Goal: Check status: Check status

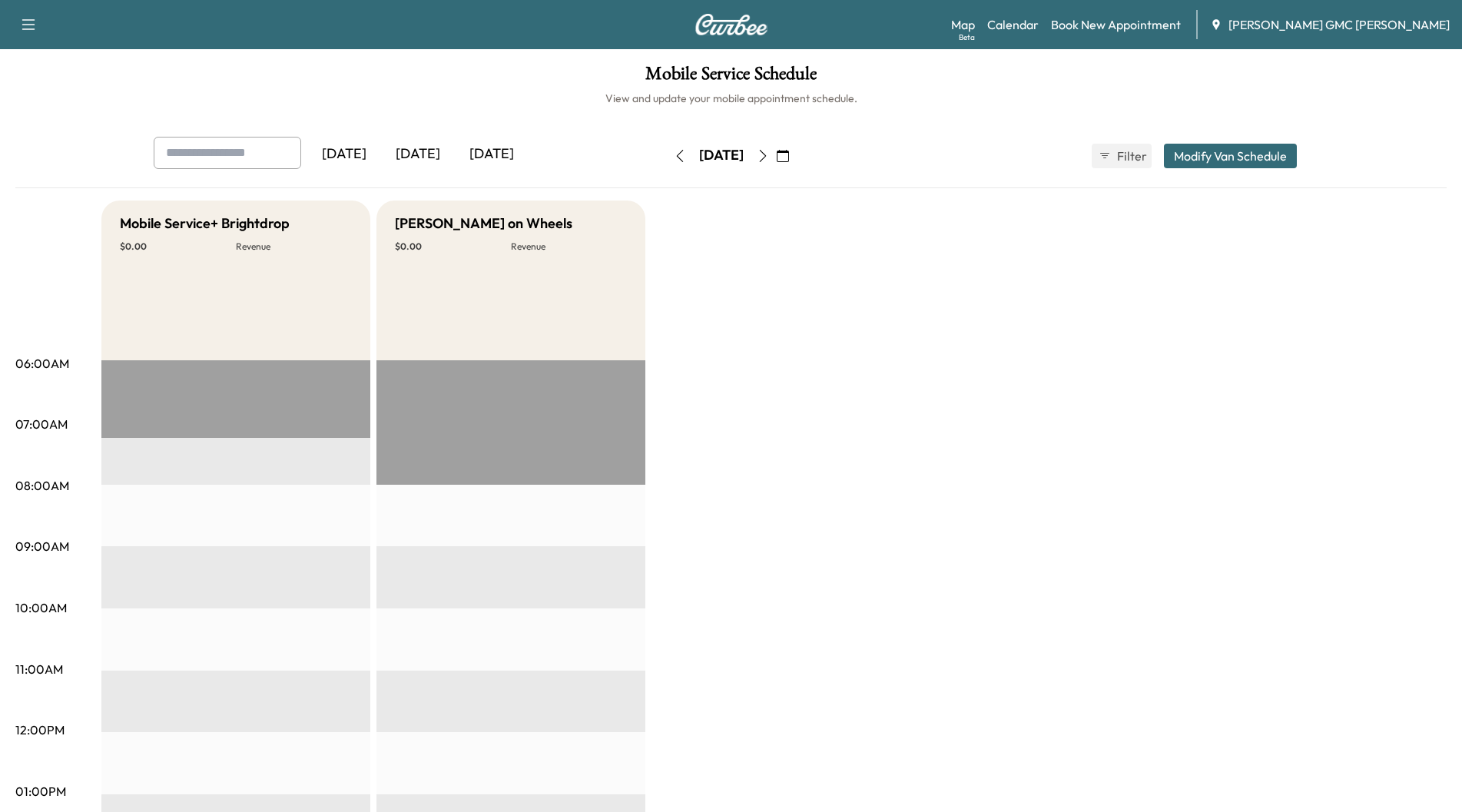
click at [429, 155] on div "[DATE]" at bounding box center [418, 154] width 74 height 35
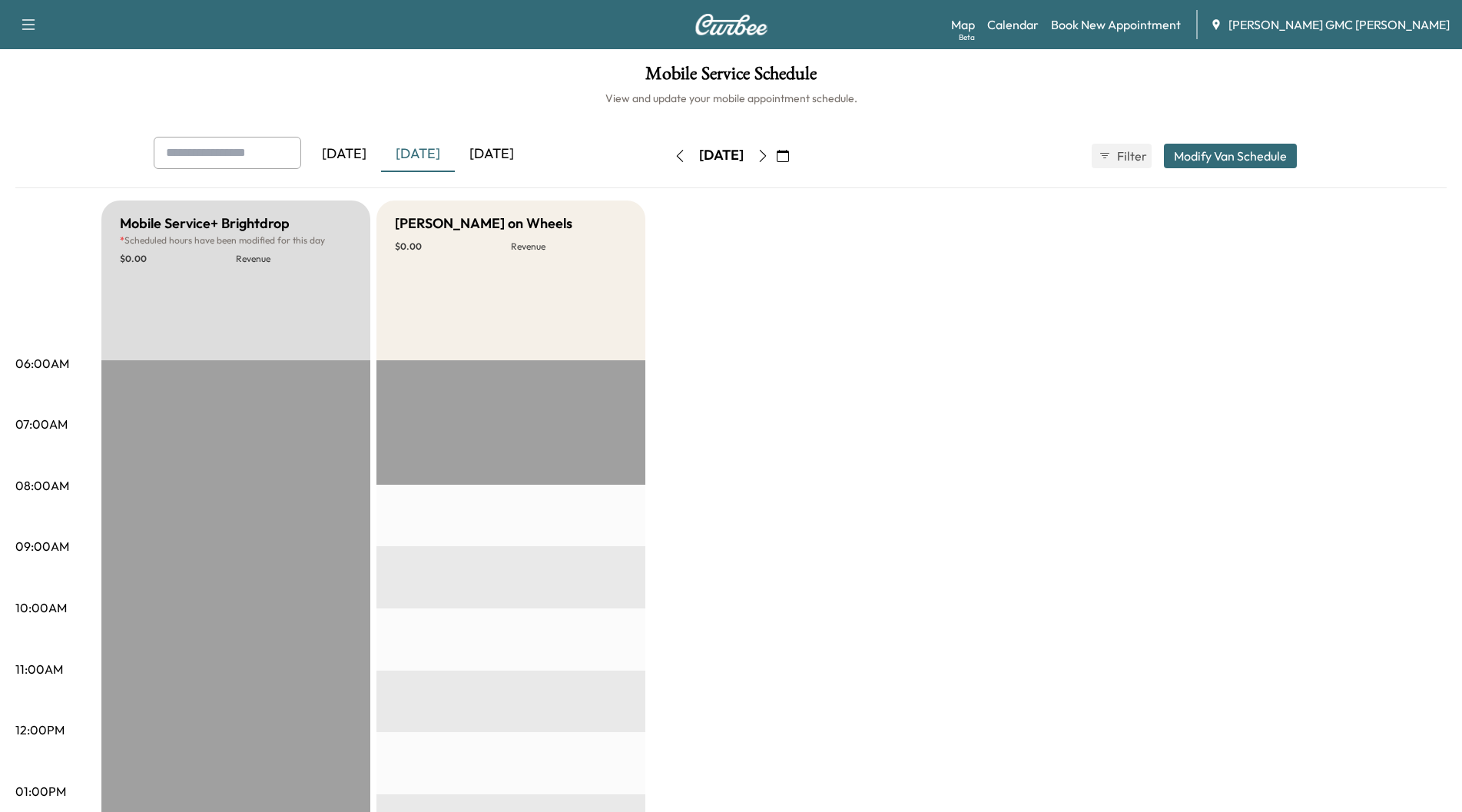
click at [489, 153] on div "[DATE]" at bounding box center [492, 154] width 74 height 35
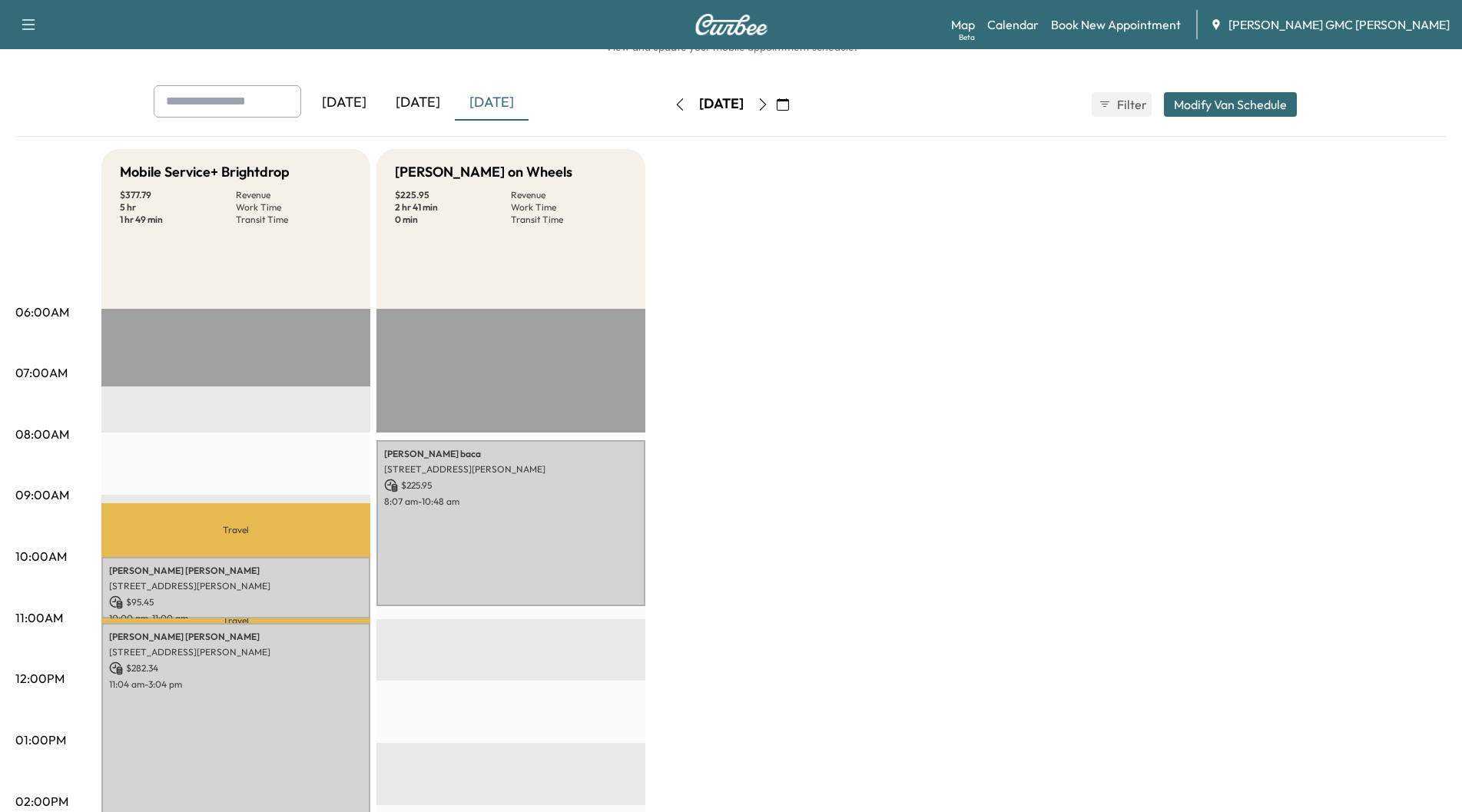
scroll to position [154, 0]
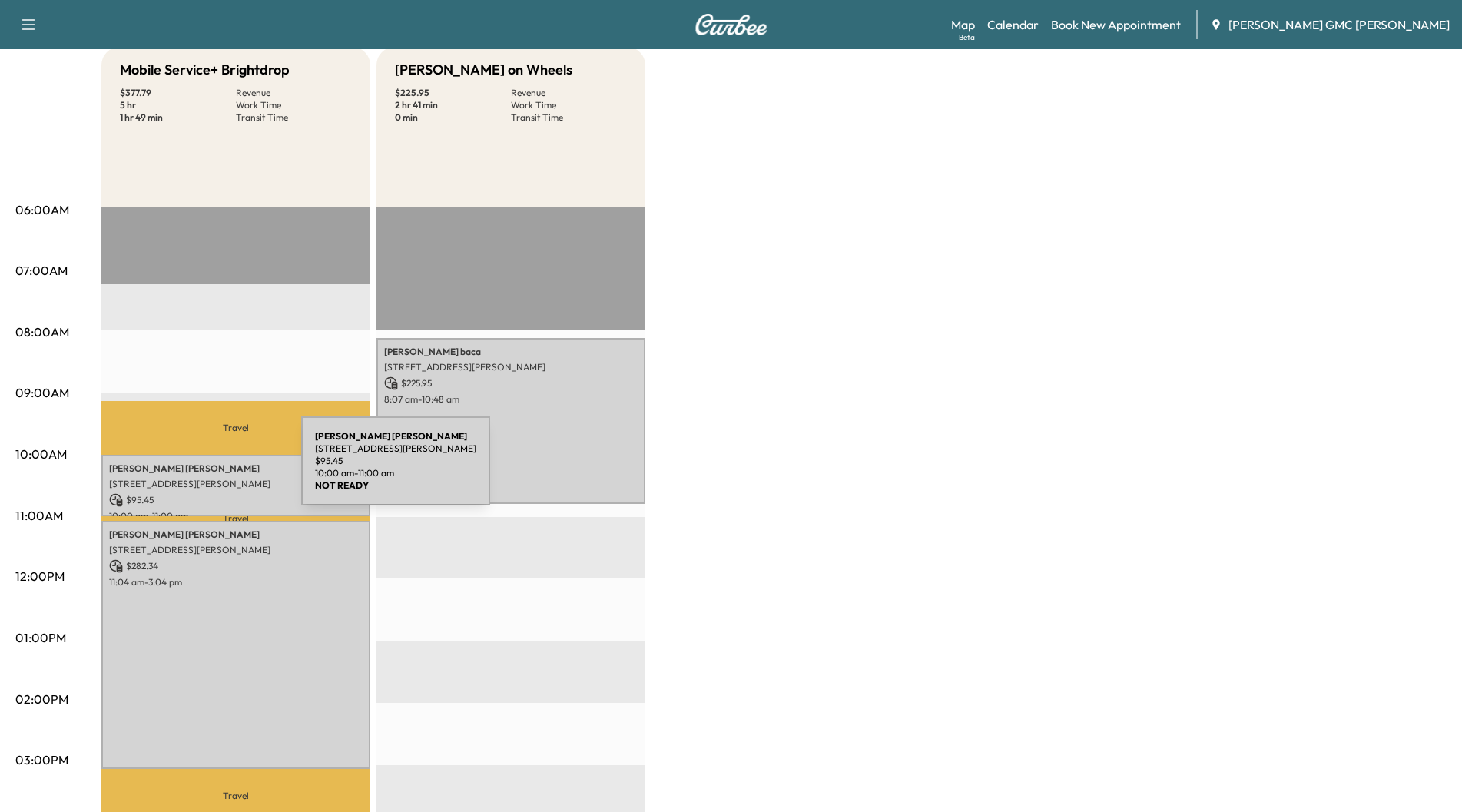
click at [187, 471] on p "[PERSON_NAME]" at bounding box center [235, 468] width 253 height 13
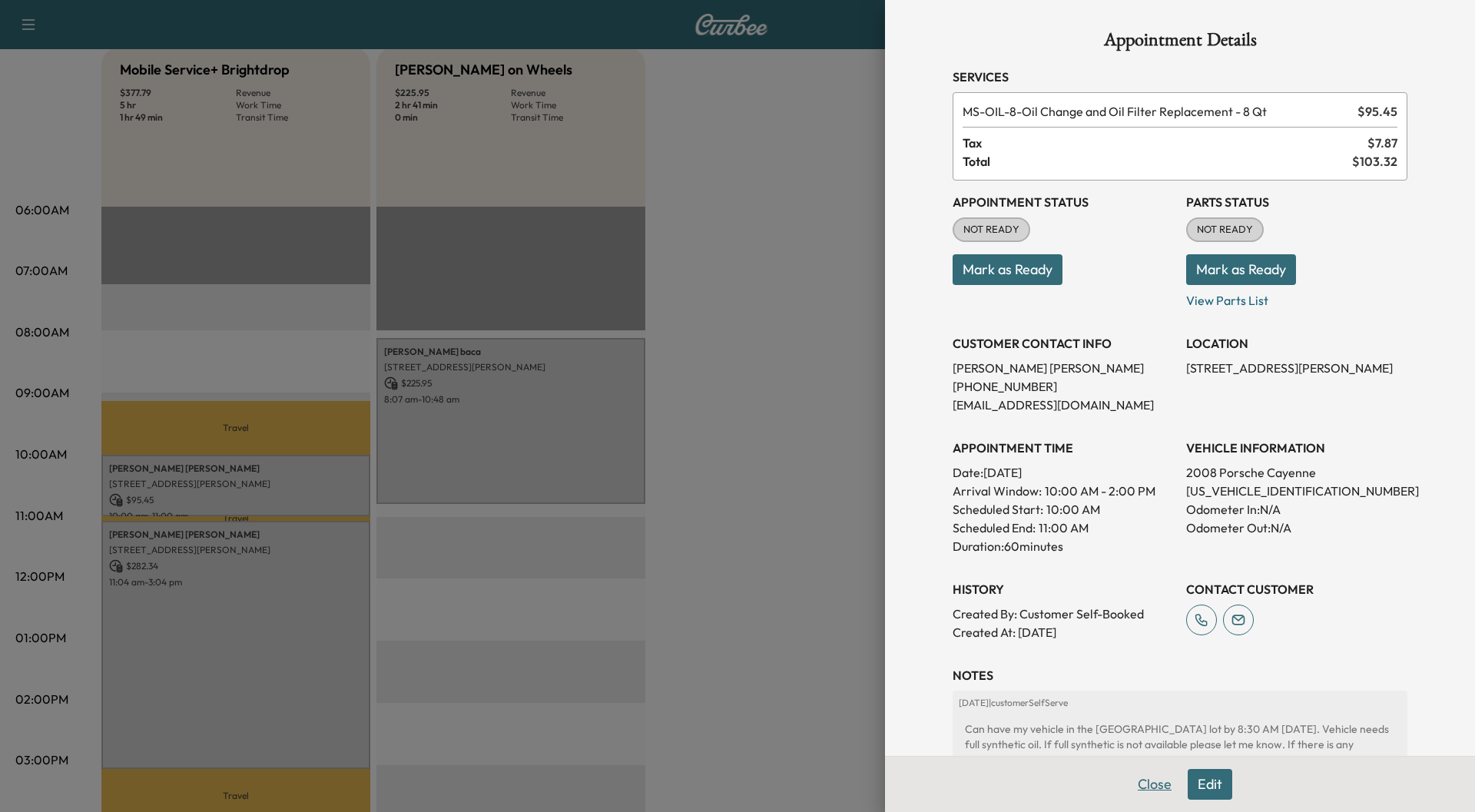
click at [1135, 781] on button "Close" at bounding box center [1154, 784] width 54 height 31
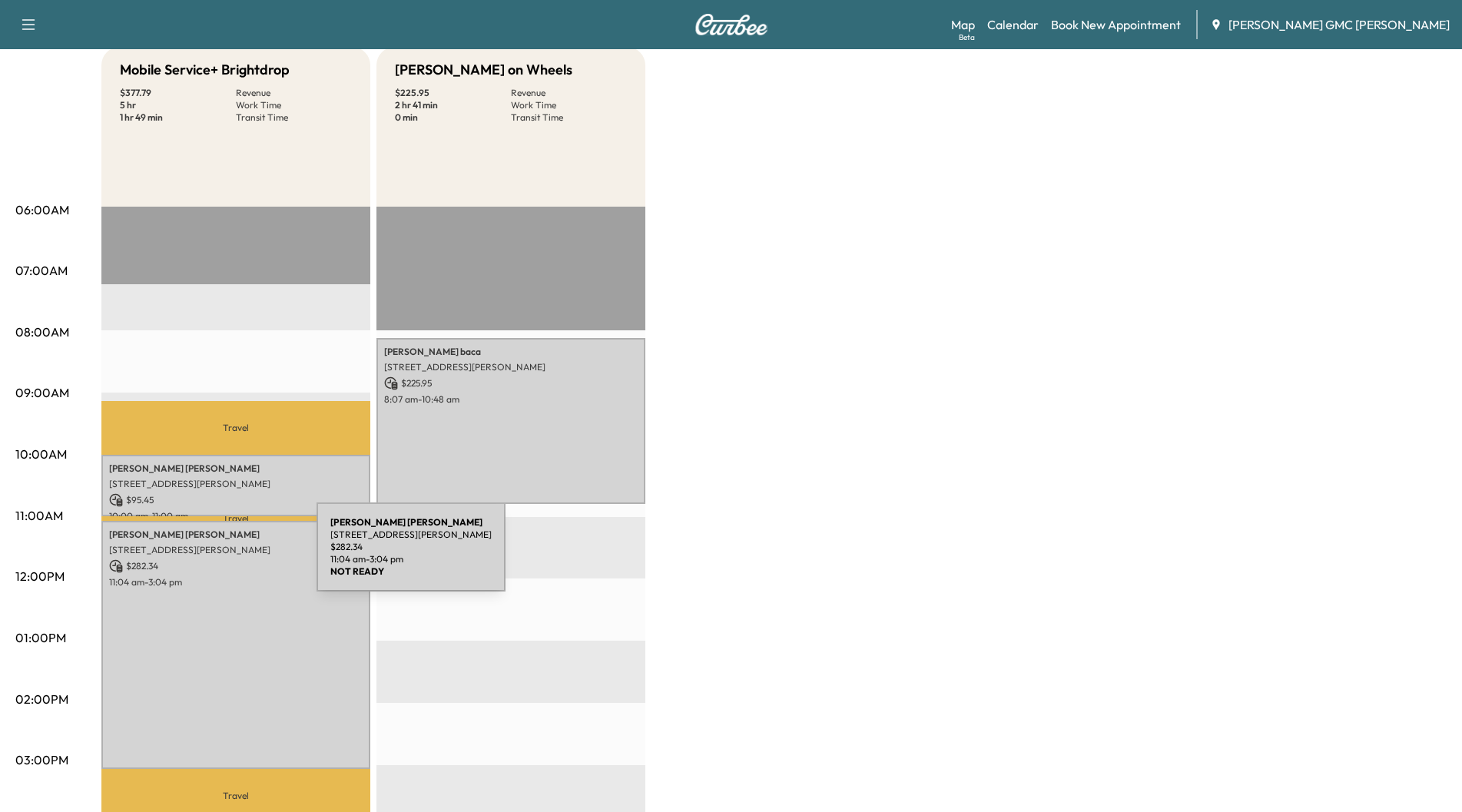
click at [201, 559] on p "$ 282.34" at bounding box center [235, 566] width 253 height 14
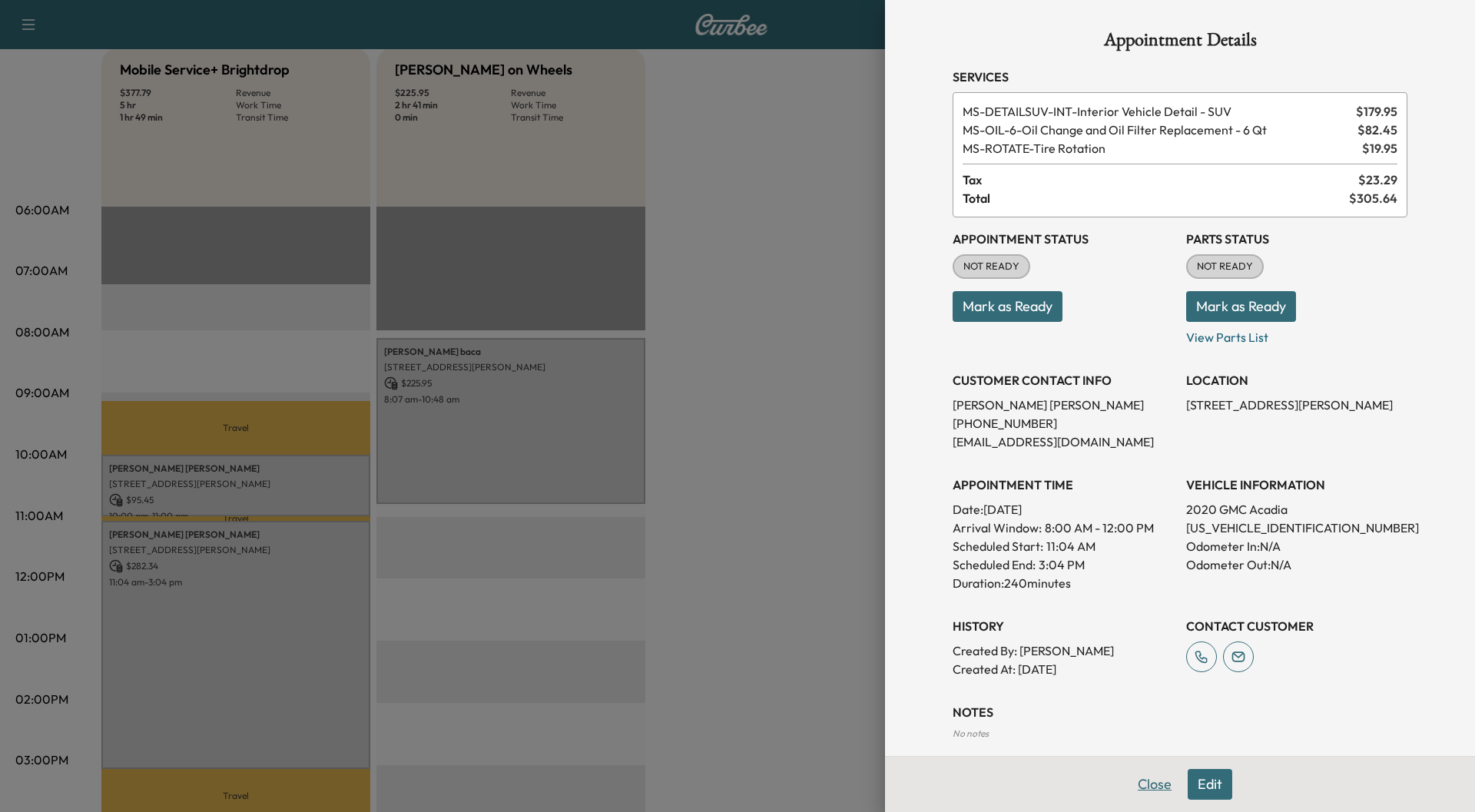
click at [1136, 782] on button "Close" at bounding box center [1154, 784] width 54 height 31
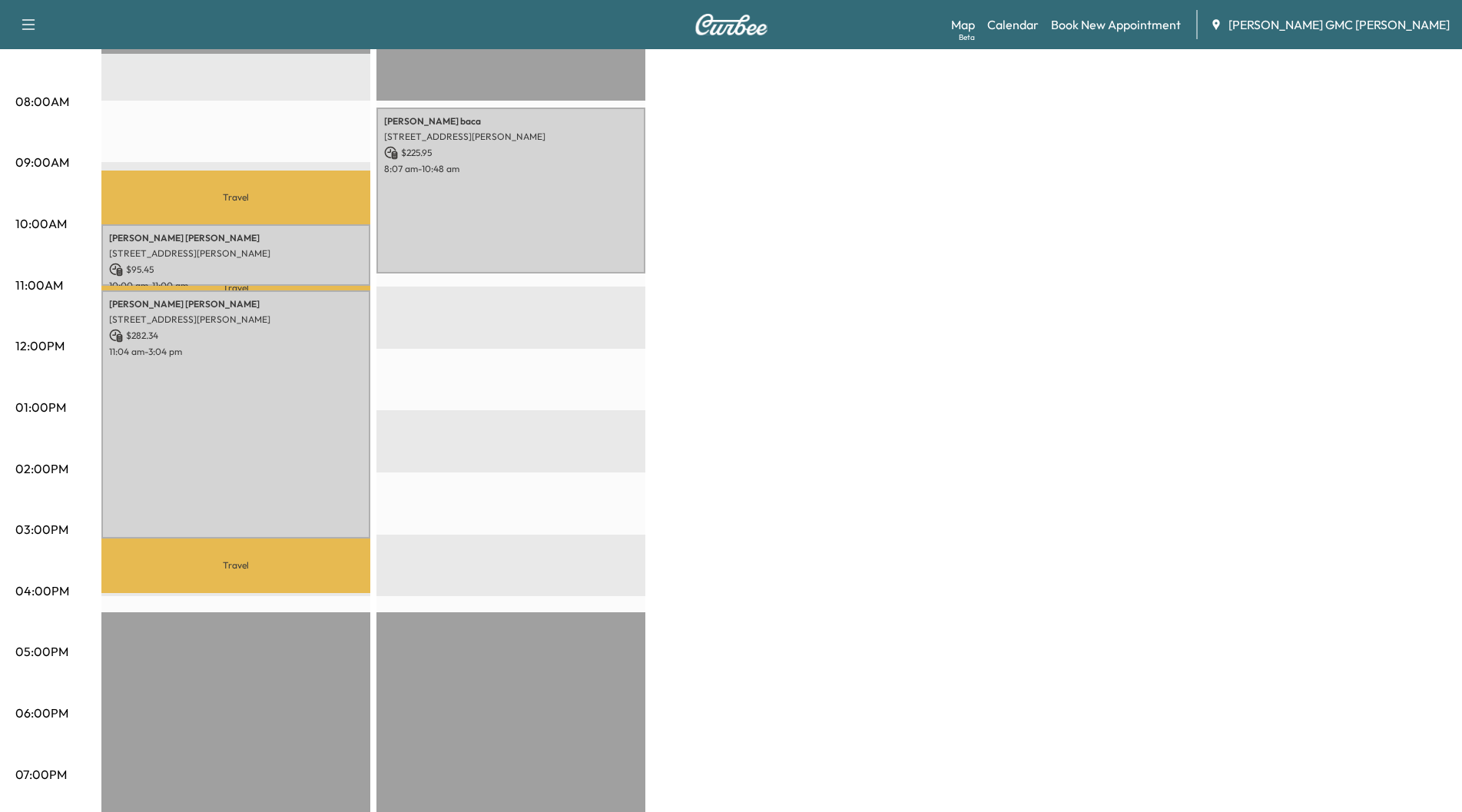
scroll to position [77, 0]
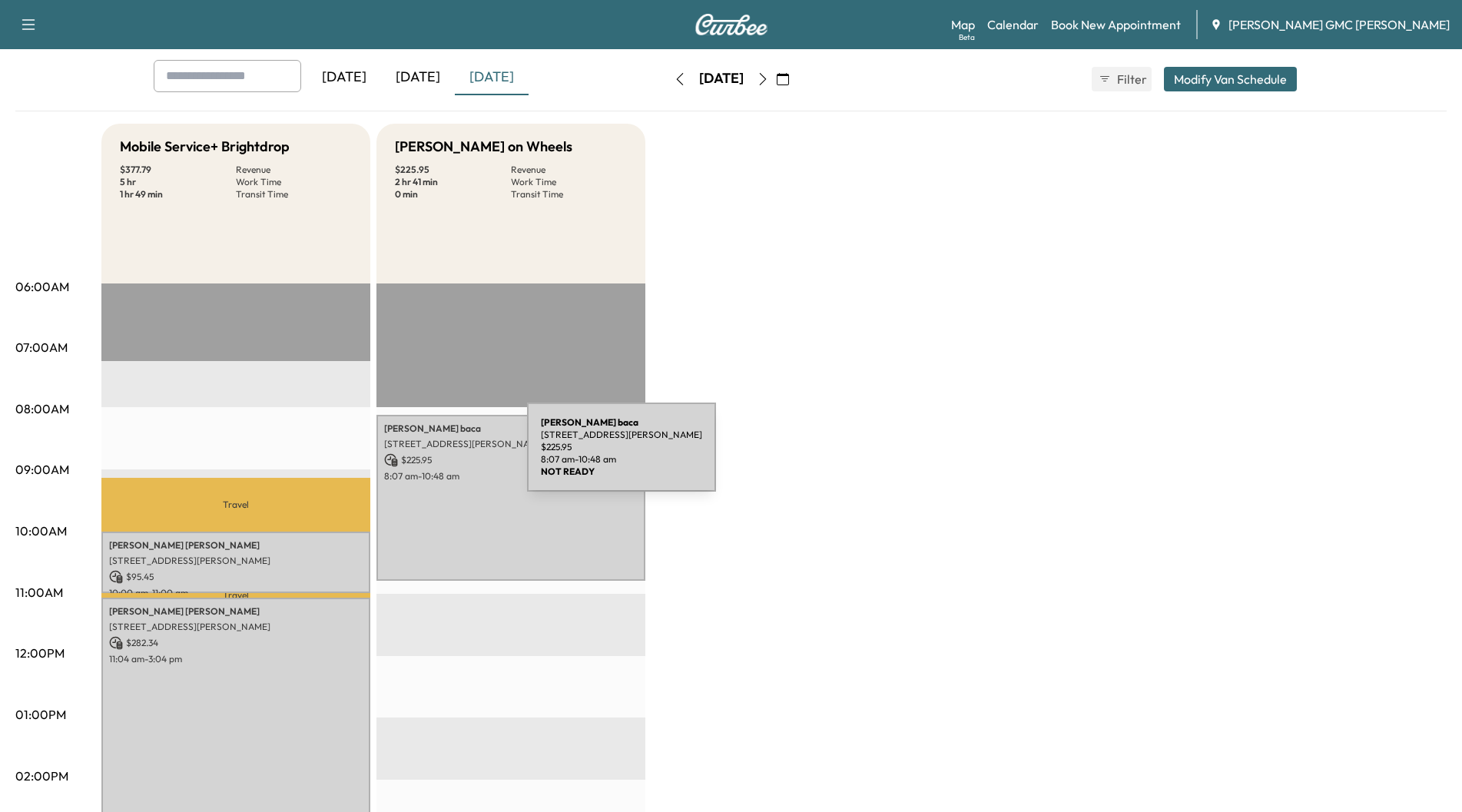
click at [412, 457] on p "$ 225.95" at bounding box center [510, 461] width 253 height 14
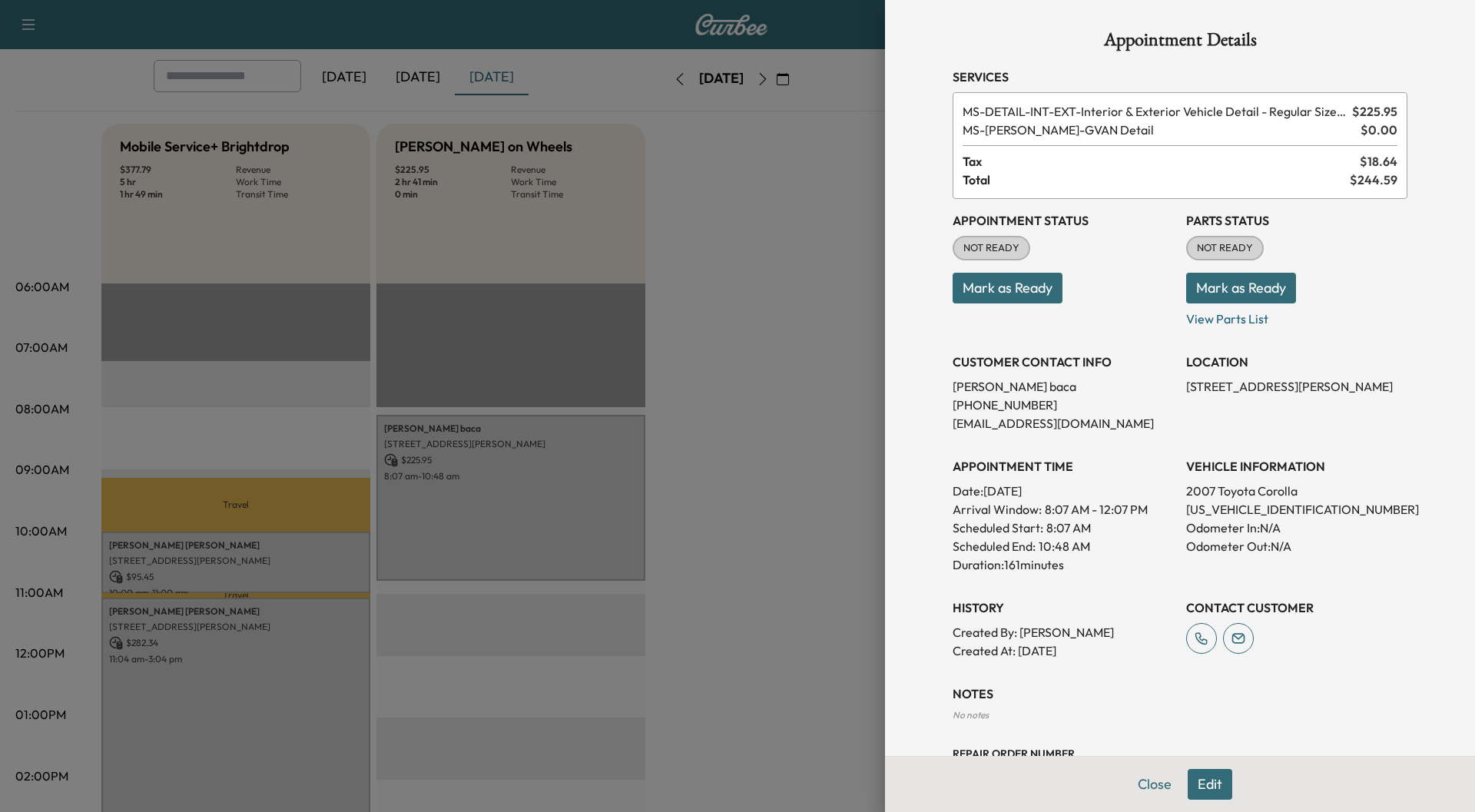
click at [264, 530] on div at bounding box center [738, 406] width 1475 height 812
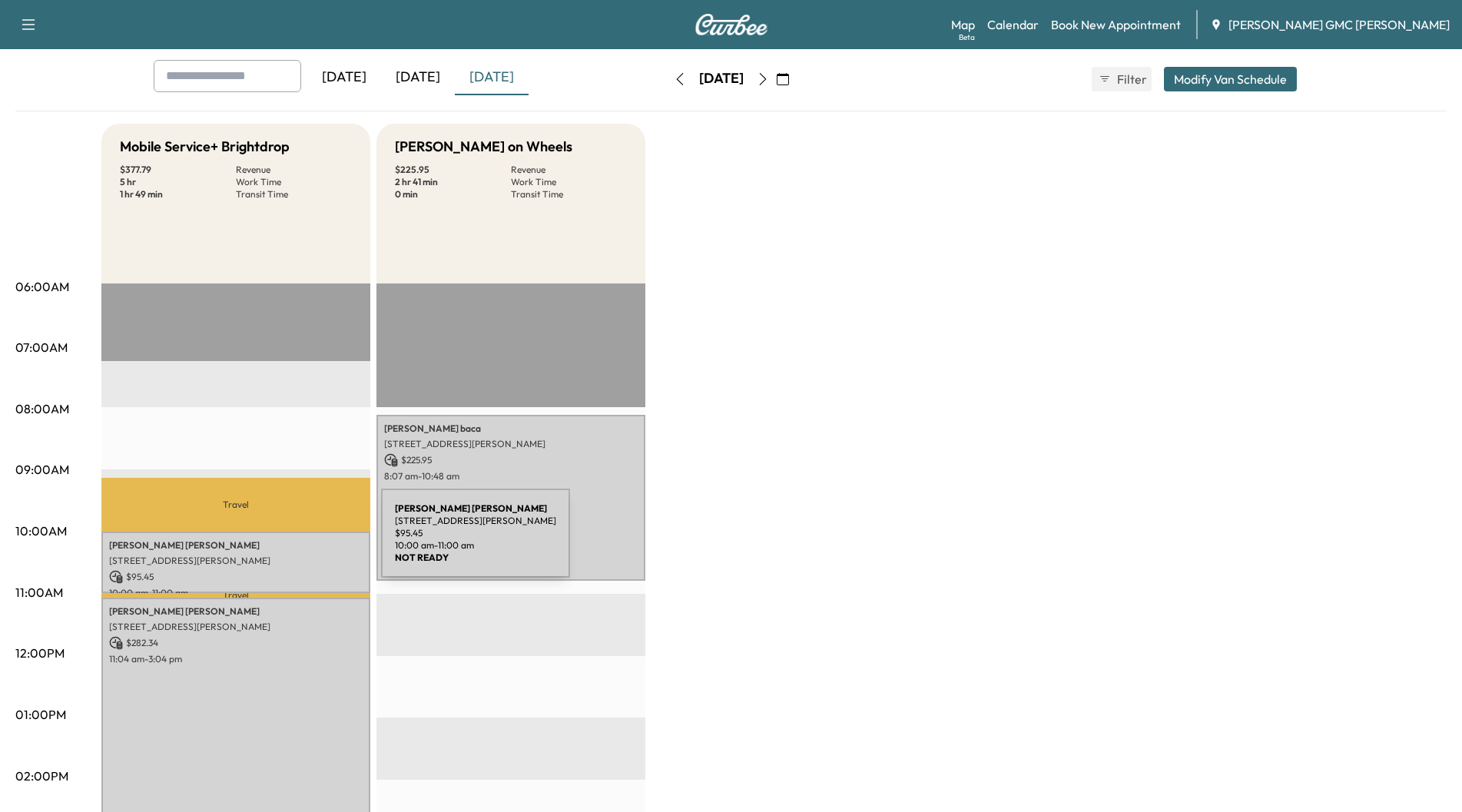
click at [266, 542] on p "[PERSON_NAME]" at bounding box center [235, 545] width 253 height 13
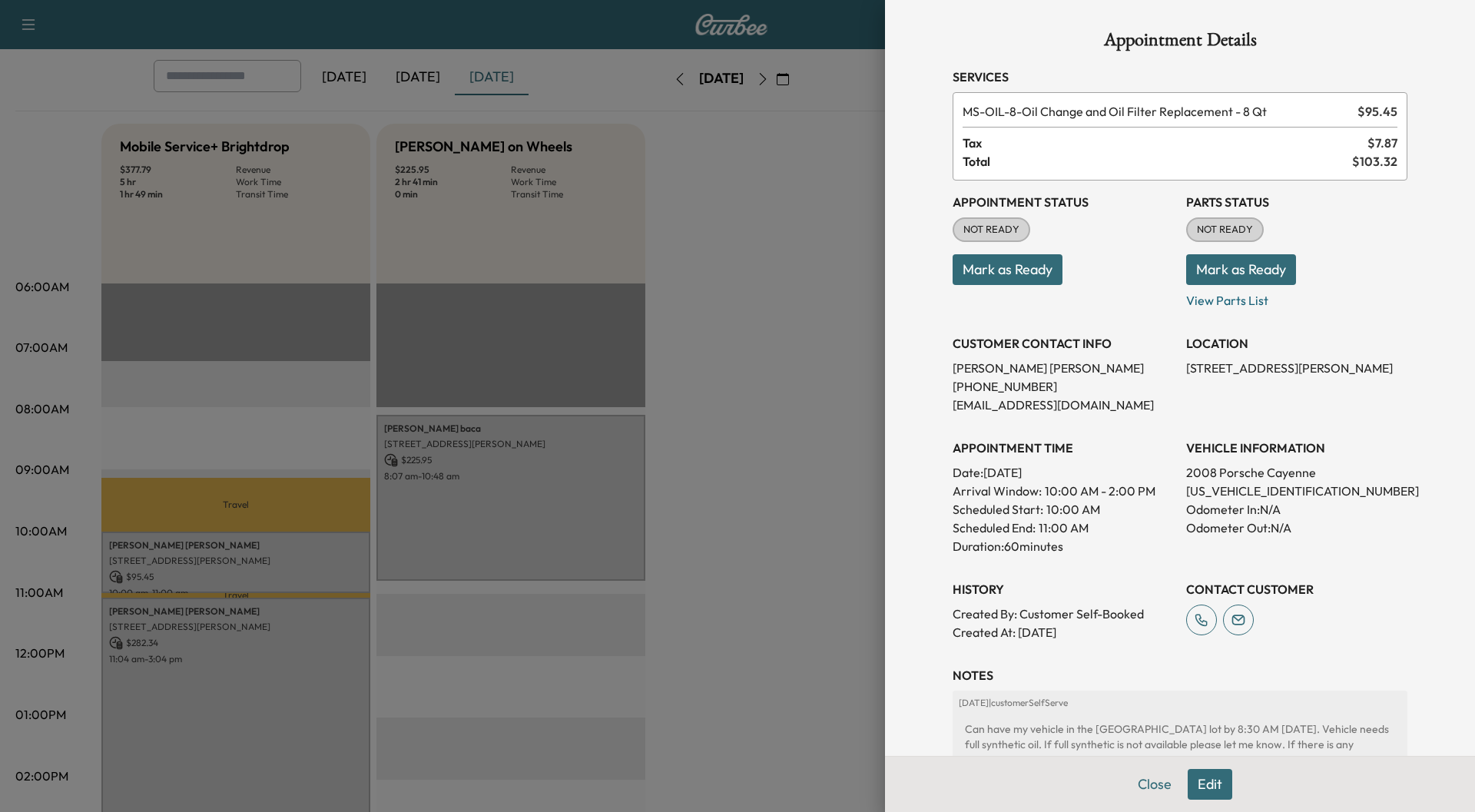
click at [271, 675] on div at bounding box center [738, 406] width 1475 height 812
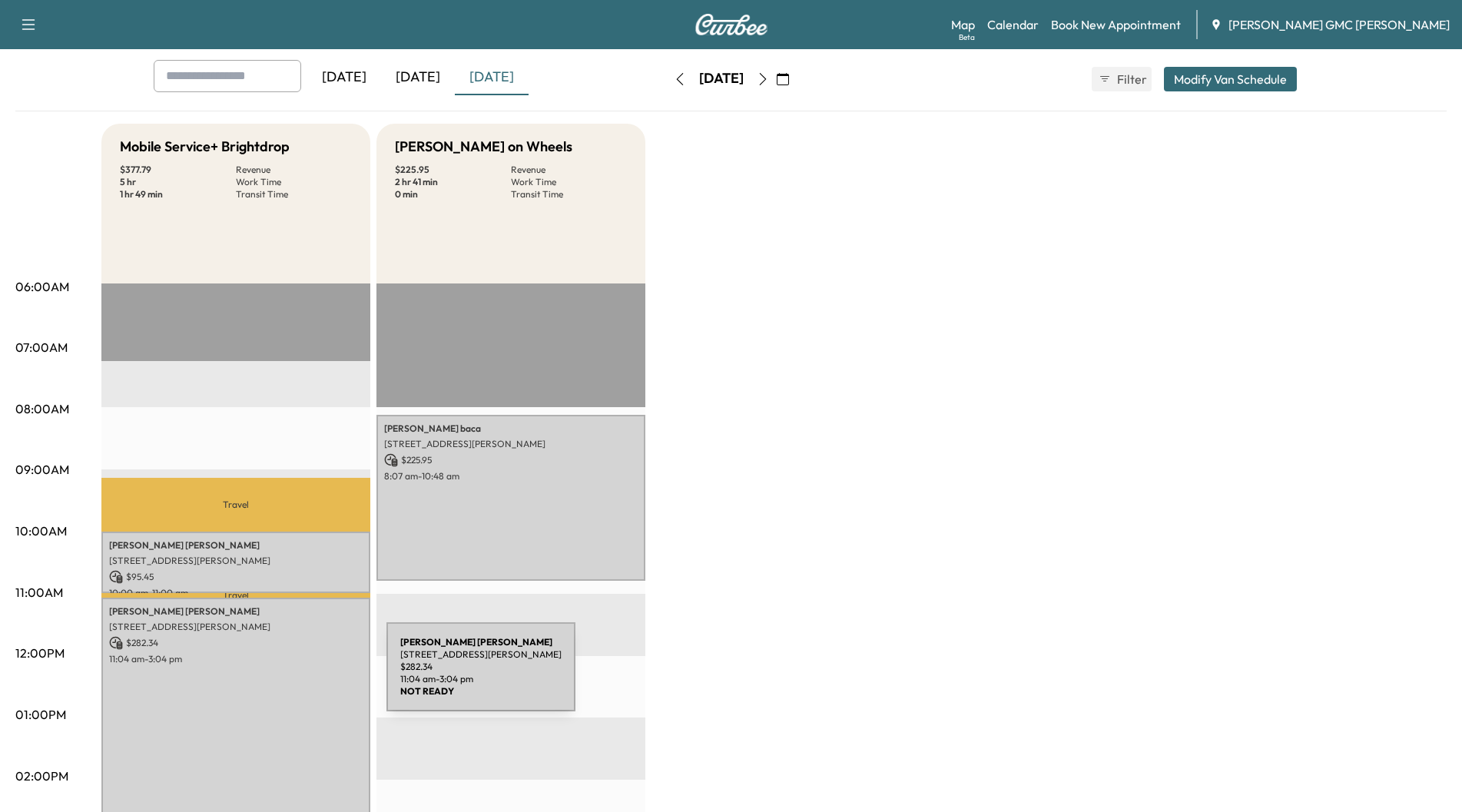
click at [272, 675] on div "[PERSON_NAME] [STREET_ADDRESS][PERSON_NAME] $ 282.34 11:04 am - 3:04 pm" at bounding box center [235, 722] width 269 height 248
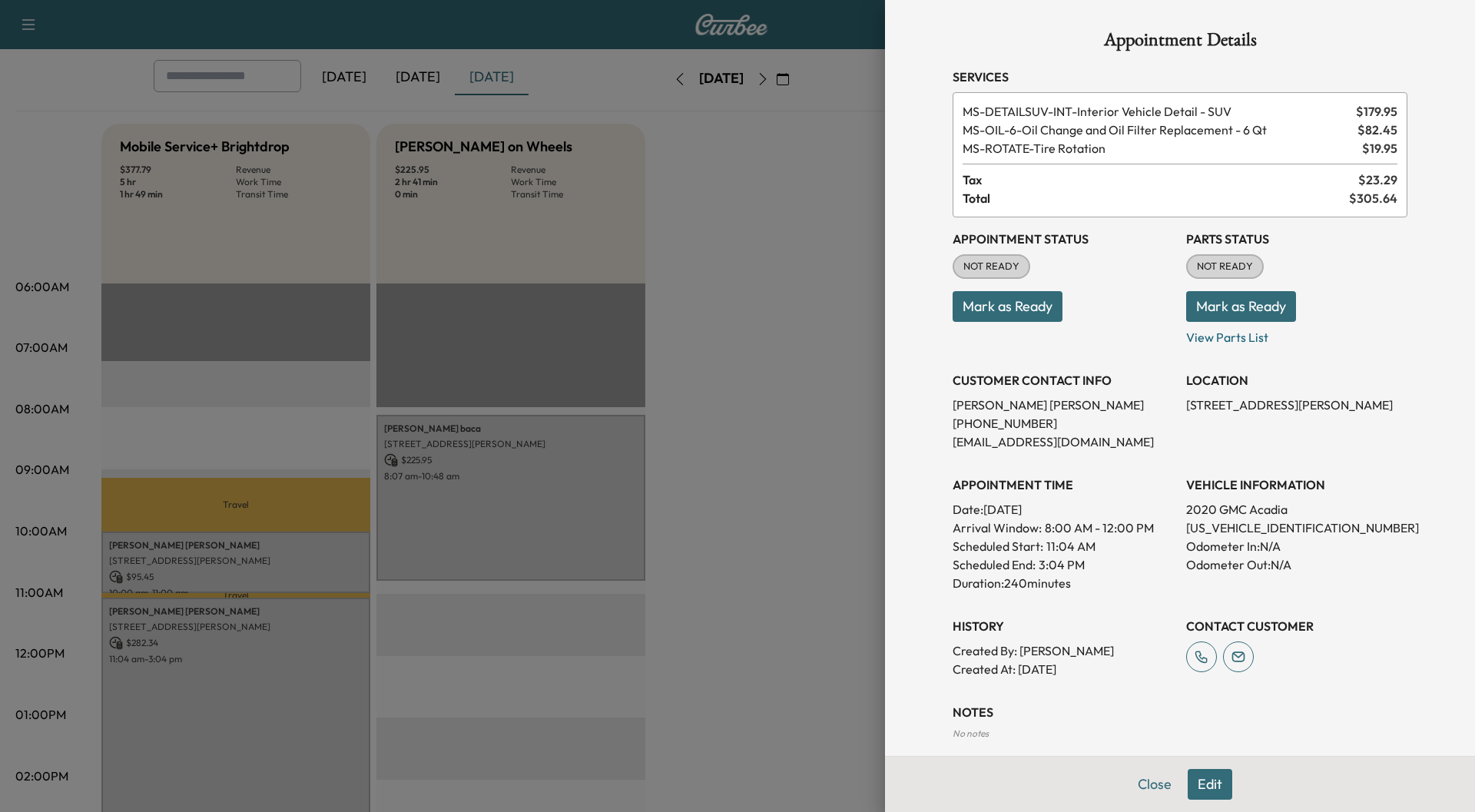
click at [780, 638] on div at bounding box center [738, 406] width 1475 height 812
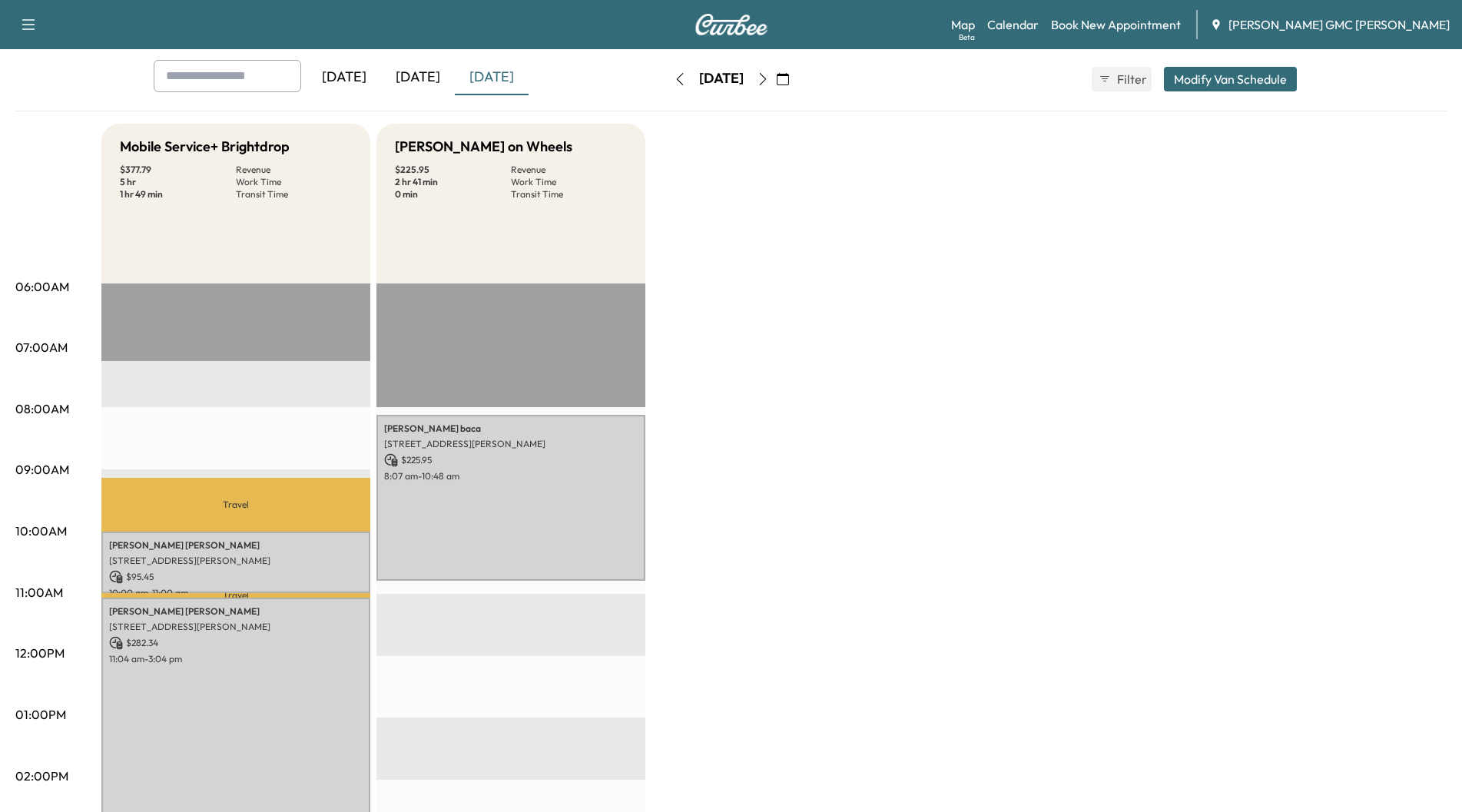
scroll to position [0, 0]
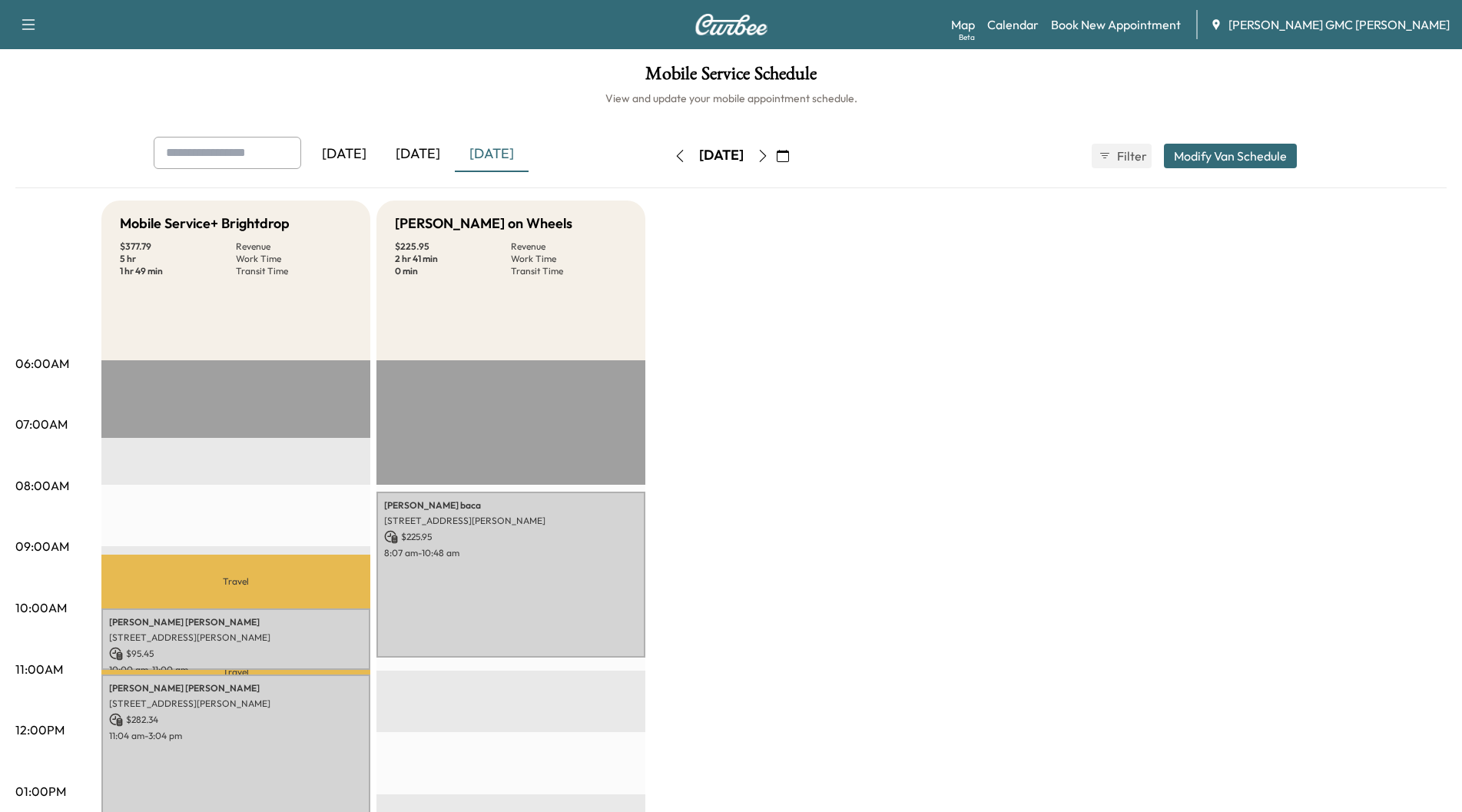
click at [769, 155] on icon "button" at bounding box center [763, 156] width 13 height 13
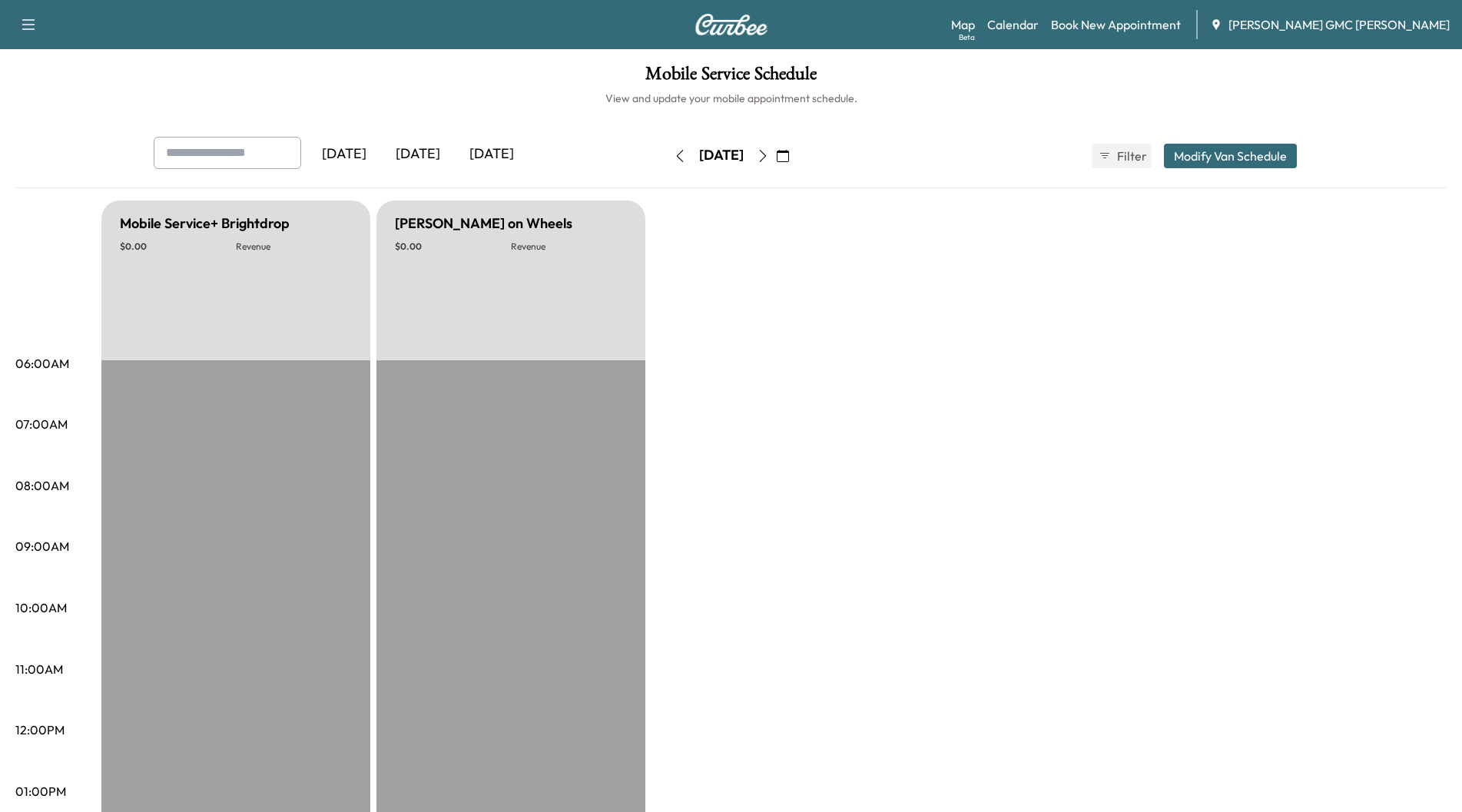
click at [776, 155] on button "button" at bounding box center [762, 155] width 26 height 24
click at [769, 155] on icon "button" at bounding box center [763, 156] width 13 height 13
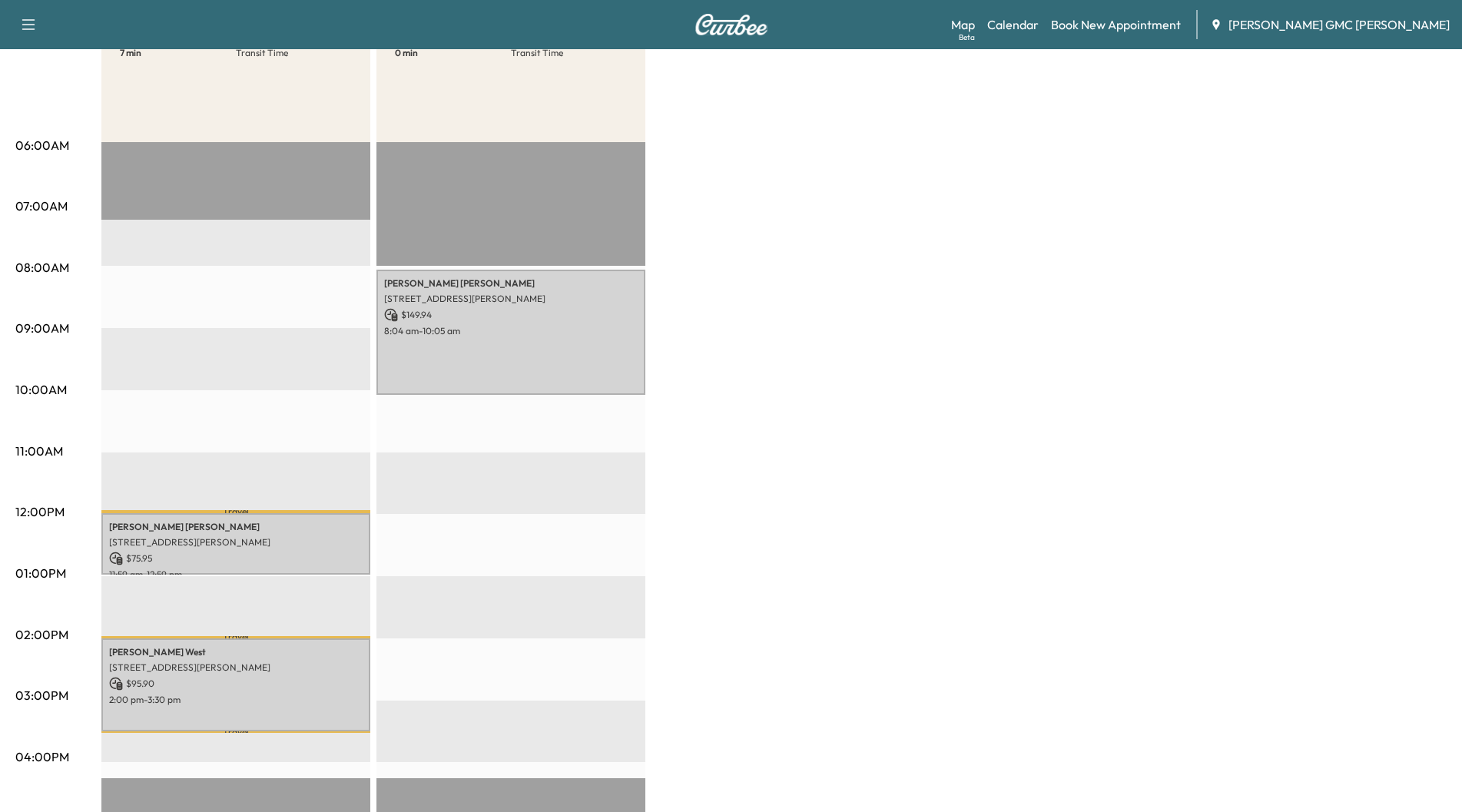
scroll to position [231, 0]
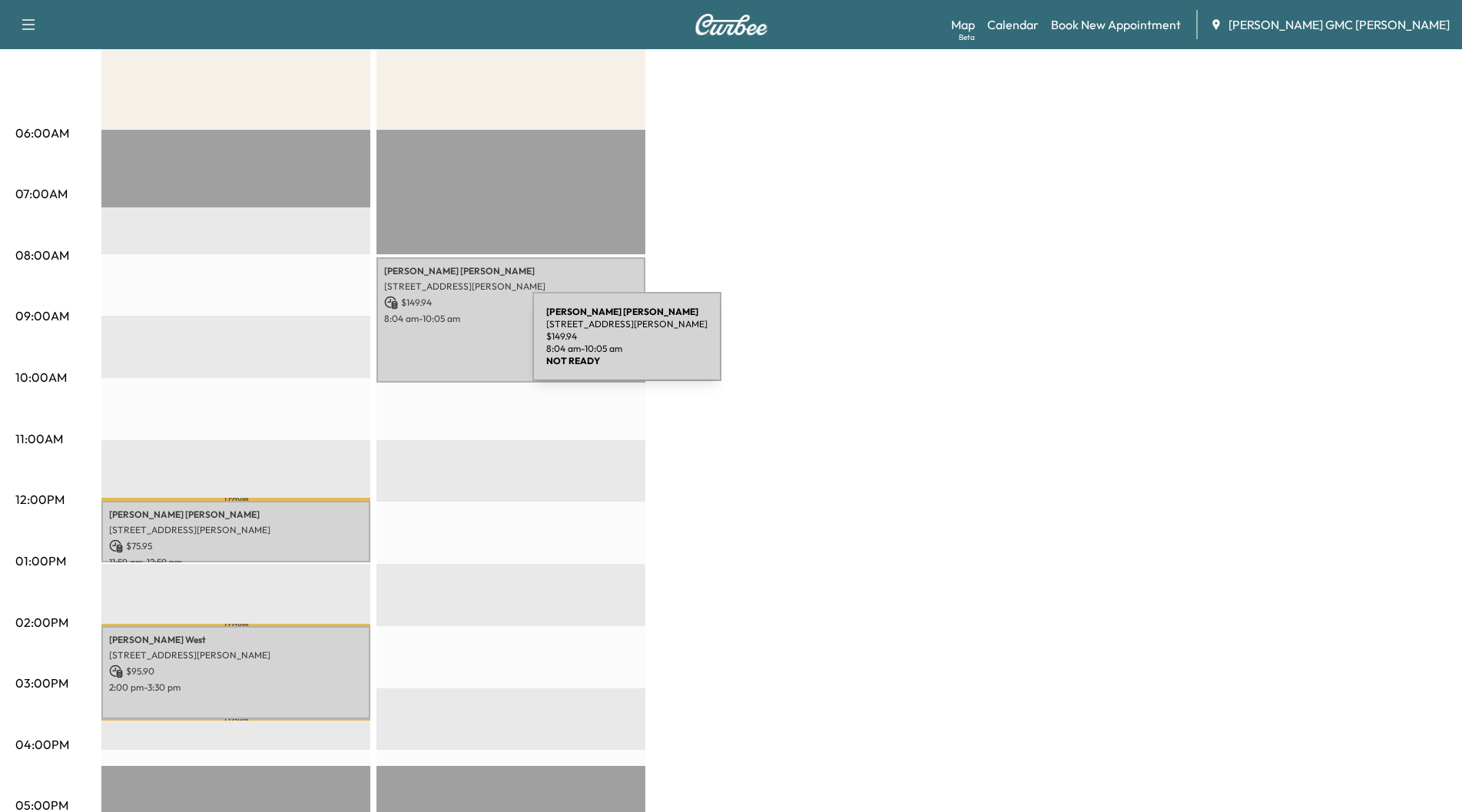
click at [417, 346] on div "[PERSON_NAME] [STREET_ADDRESS][PERSON_NAME] $ 149.94 8:04 am - 10:05 am" at bounding box center [511, 320] width 269 height 126
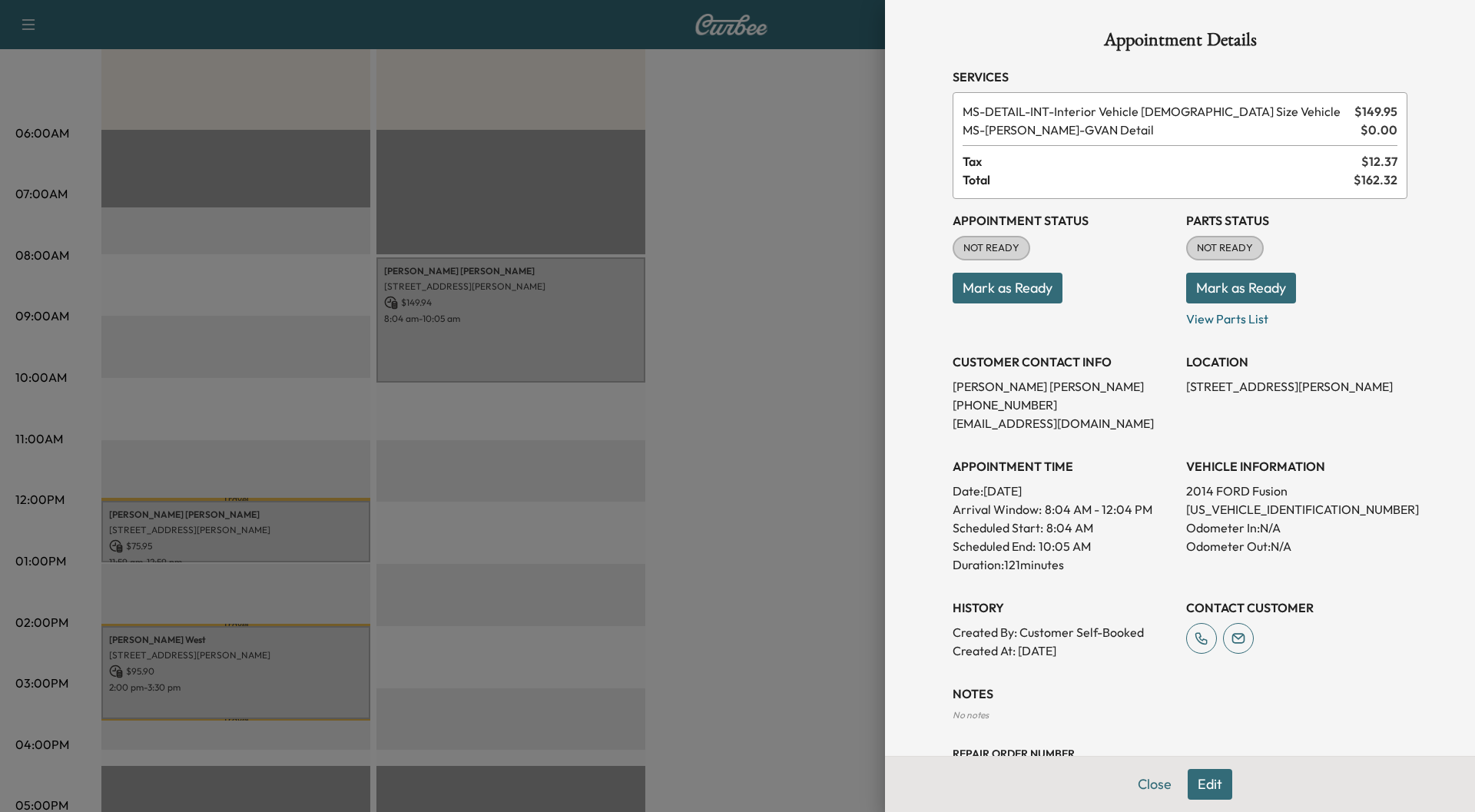
click at [244, 675] on div at bounding box center [738, 406] width 1475 height 812
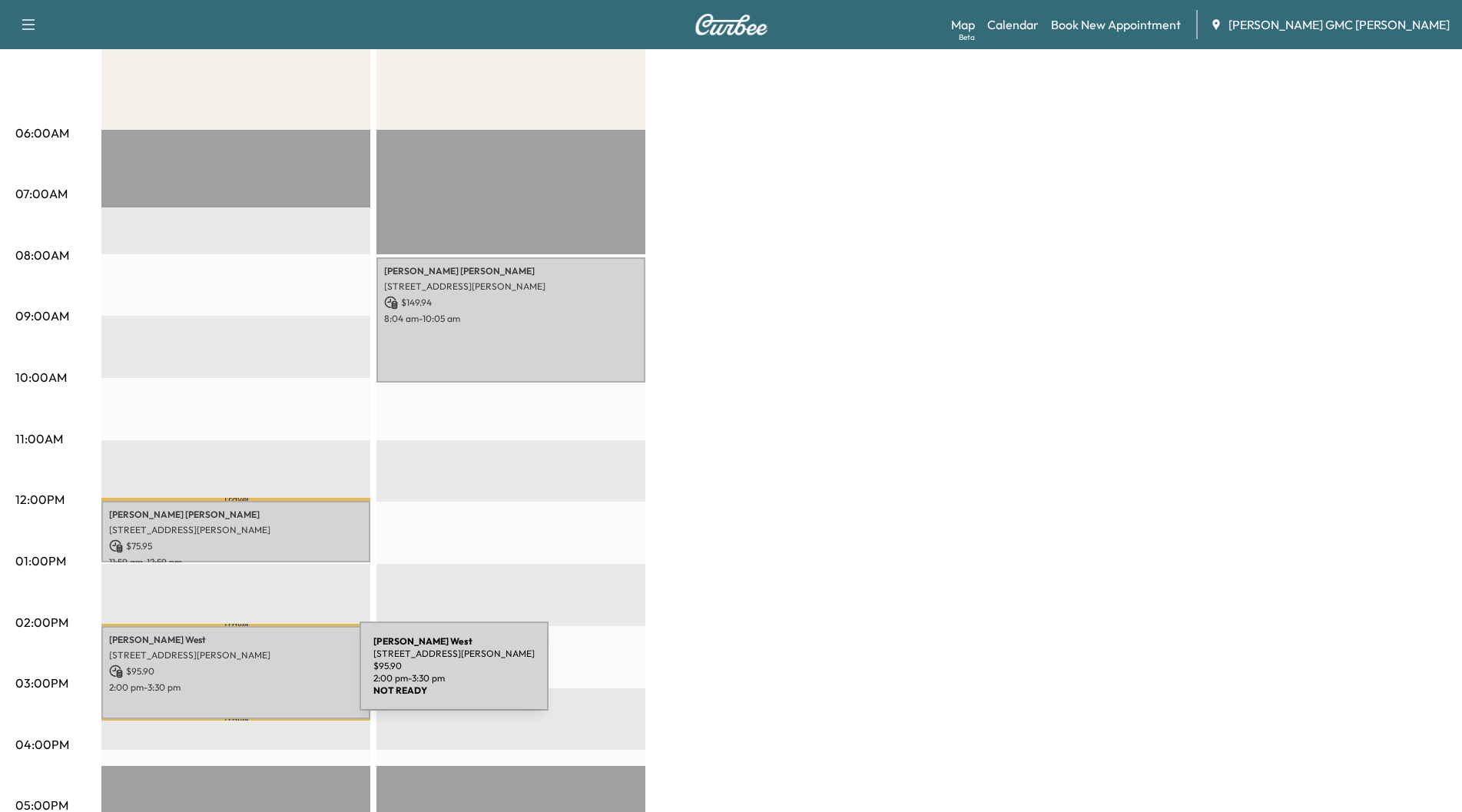
click at [244, 681] on p "2:00 pm - 3:30 pm" at bounding box center [235, 687] width 253 height 13
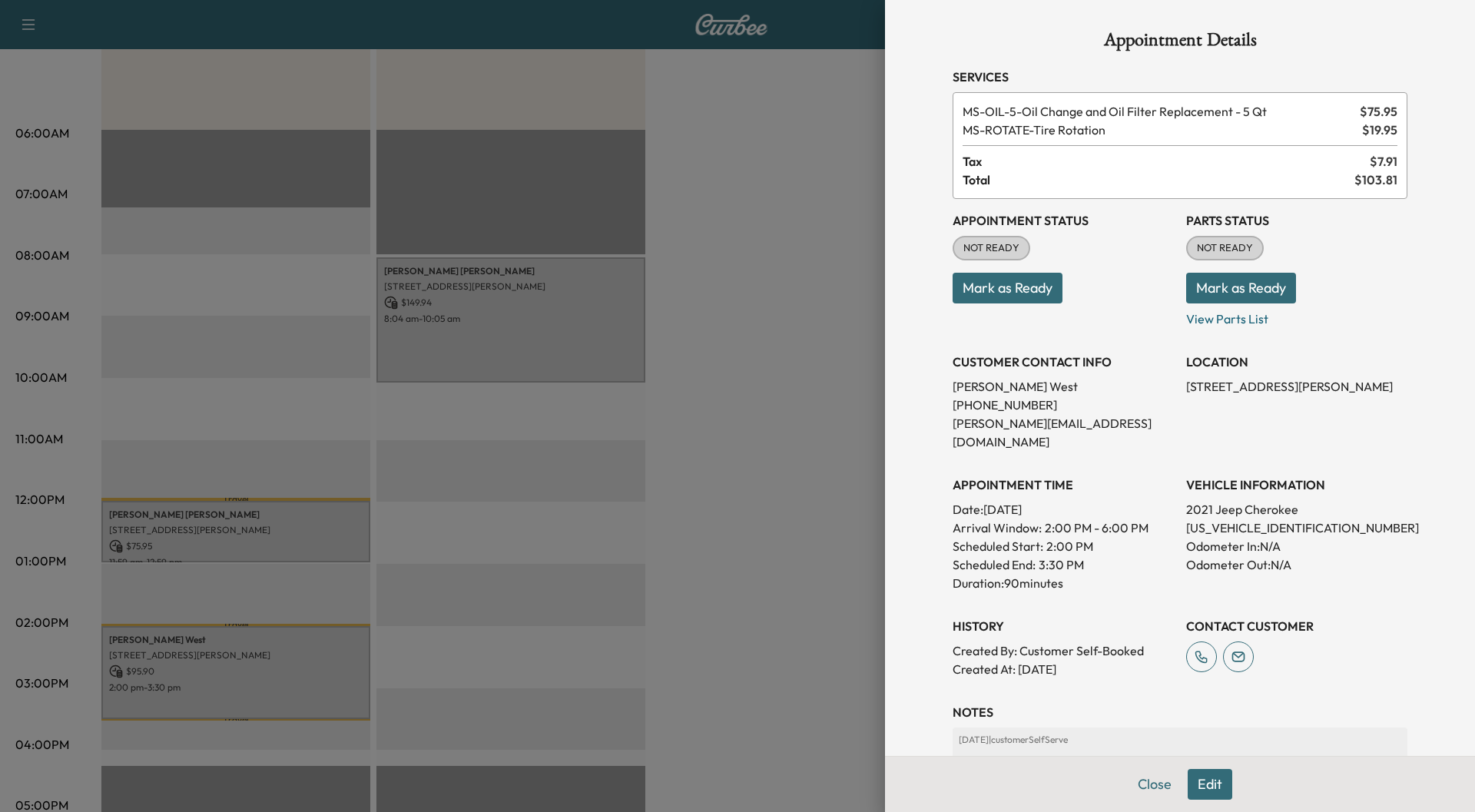
click at [241, 522] on div at bounding box center [738, 406] width 1475 height 812
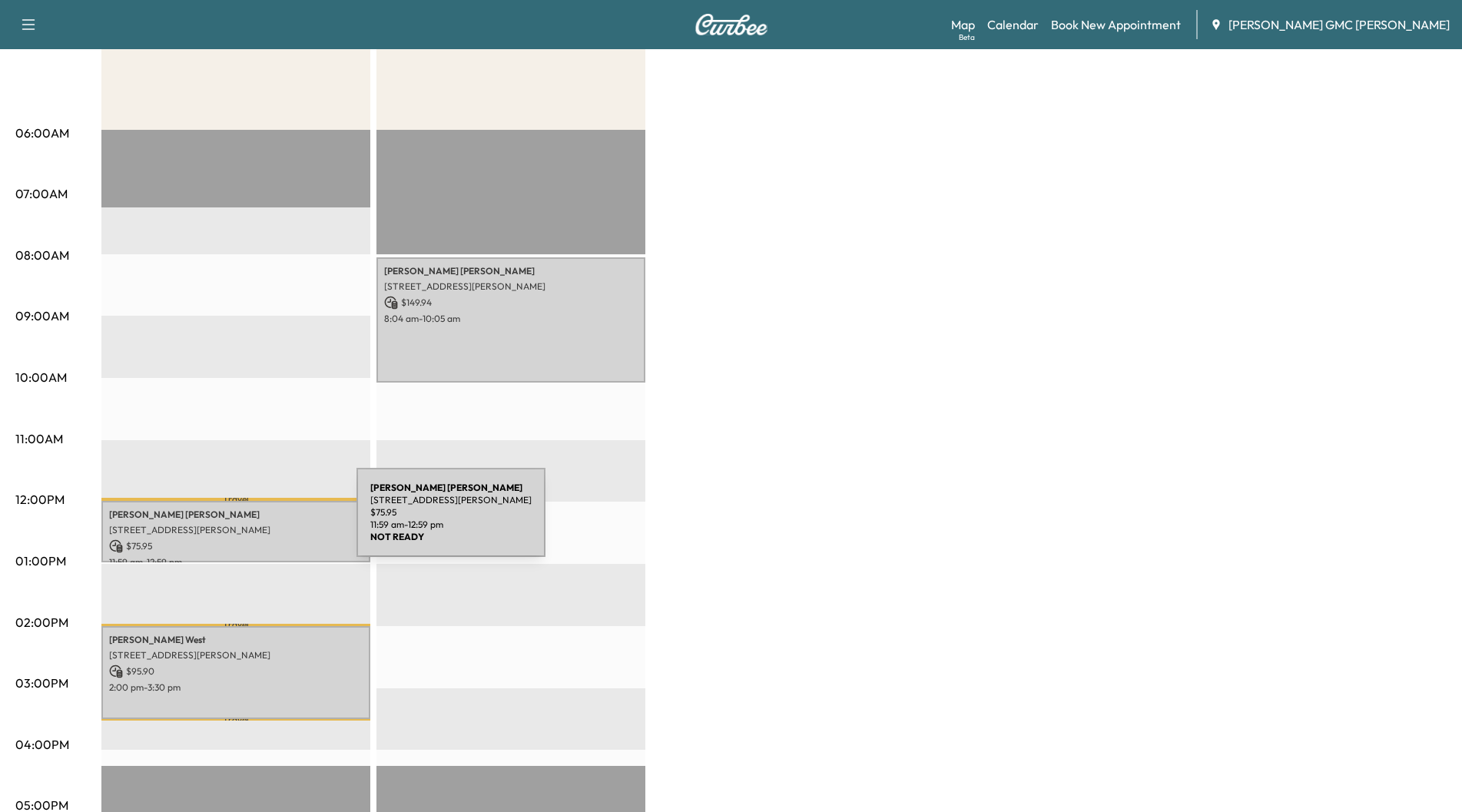
click at [241, 524] on p "[STREET_ADDRESS][PERSON_NAME]" at bounding box center [235, 530] width 253 height 13
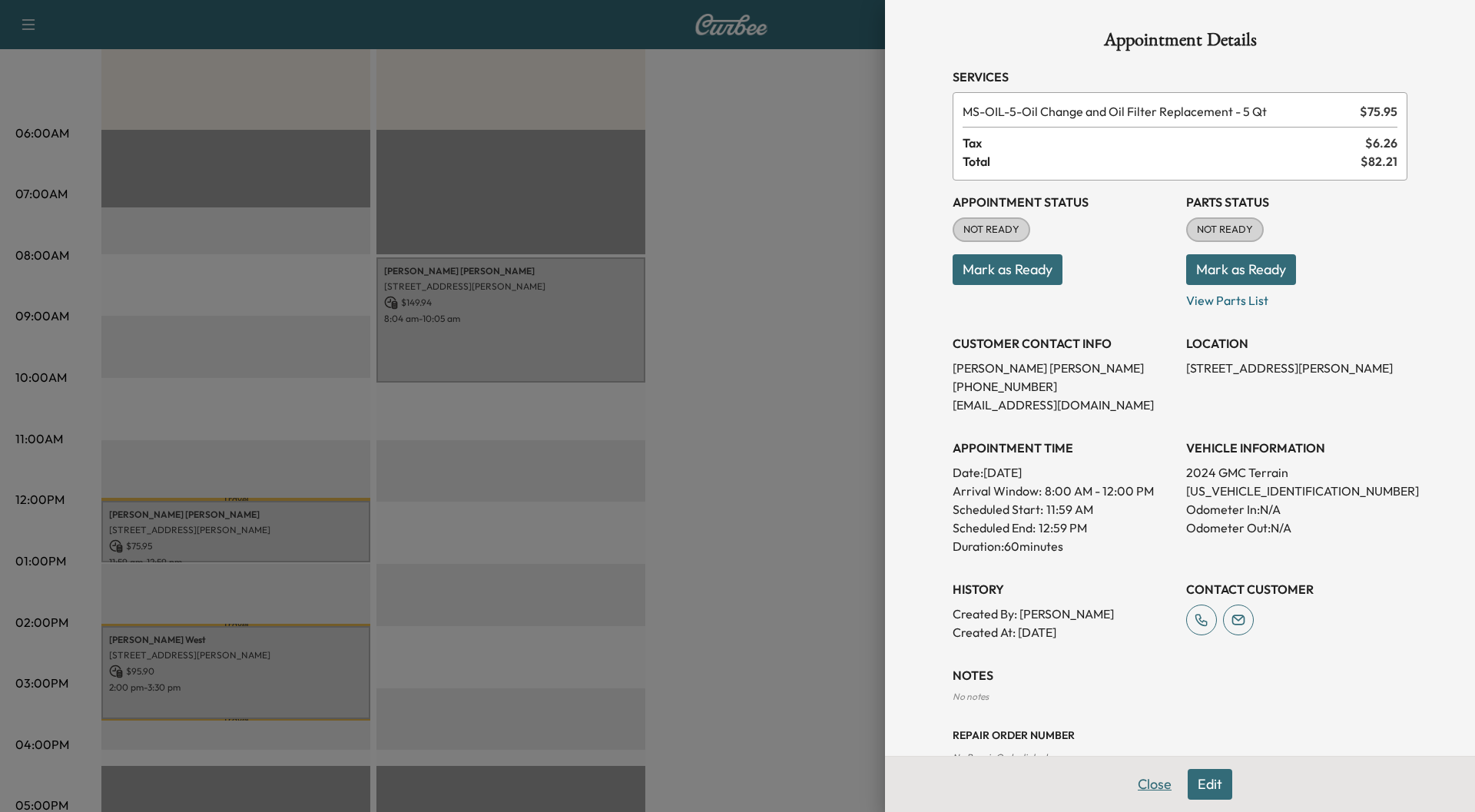
click at [1139, 785] on button "Close" at bounding box center [1154, 784] width 54 height 31
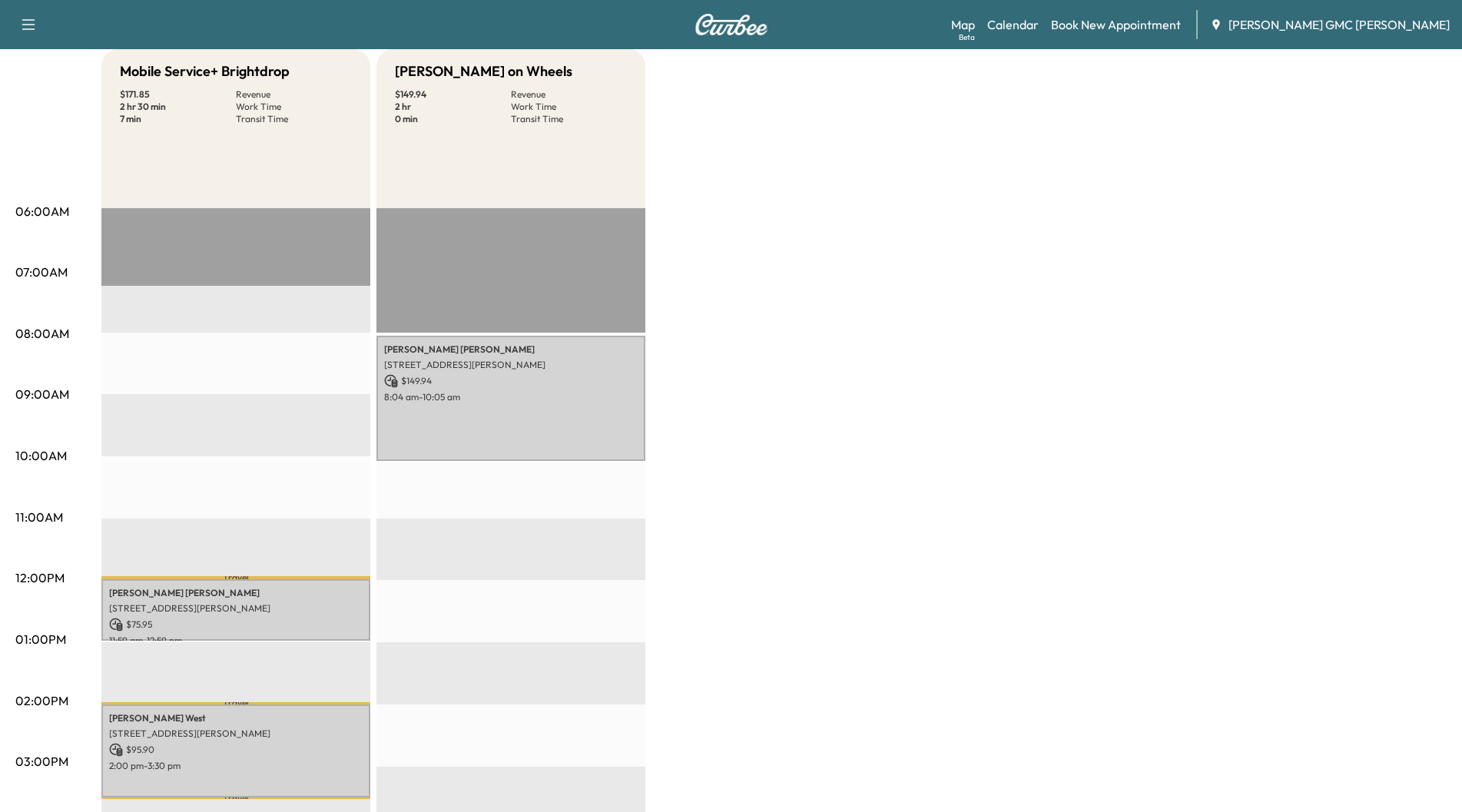
scroll to position [0, 0]
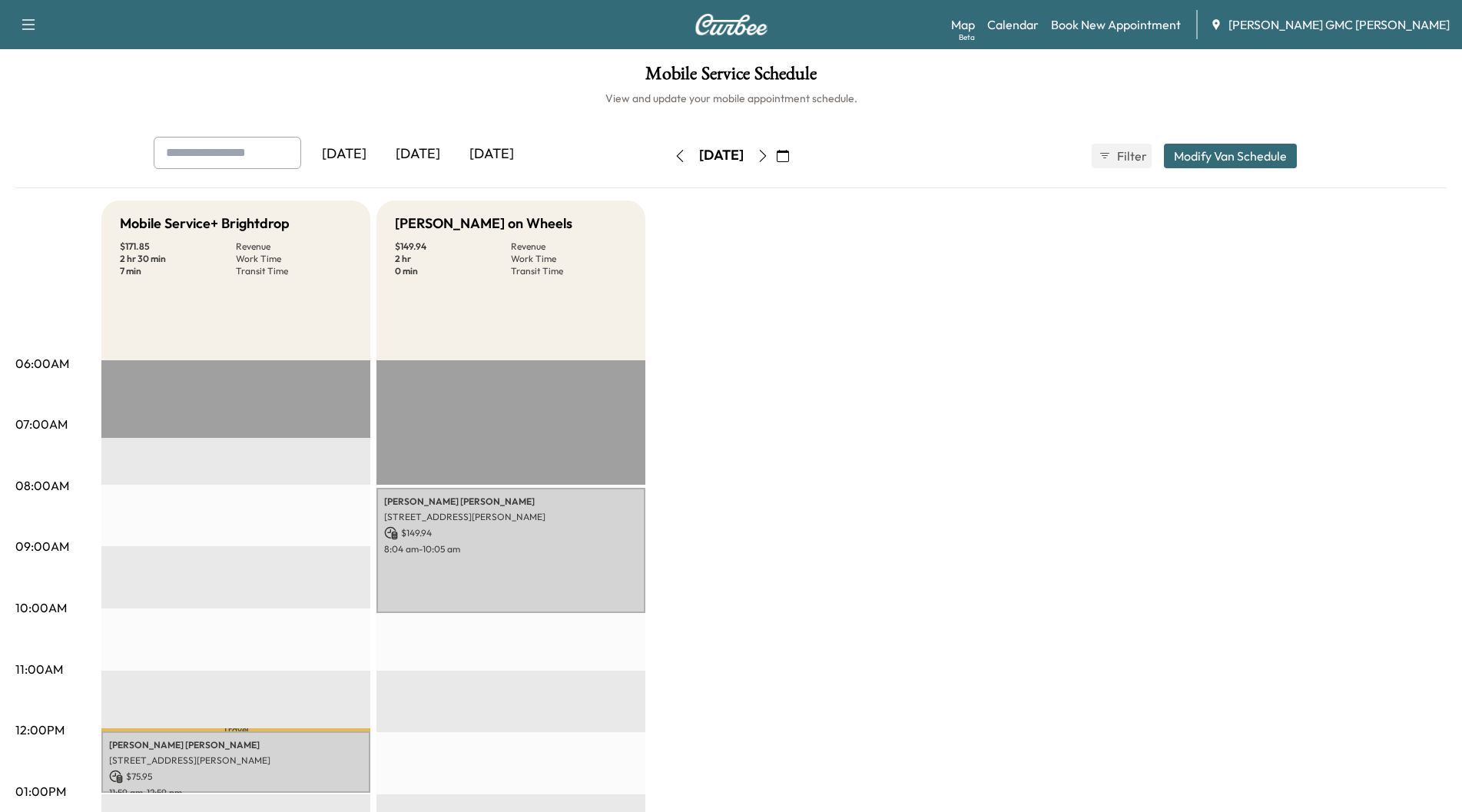
click at [766, 151] on icon "button" at bounding box center [762, 156] width 7 height 13
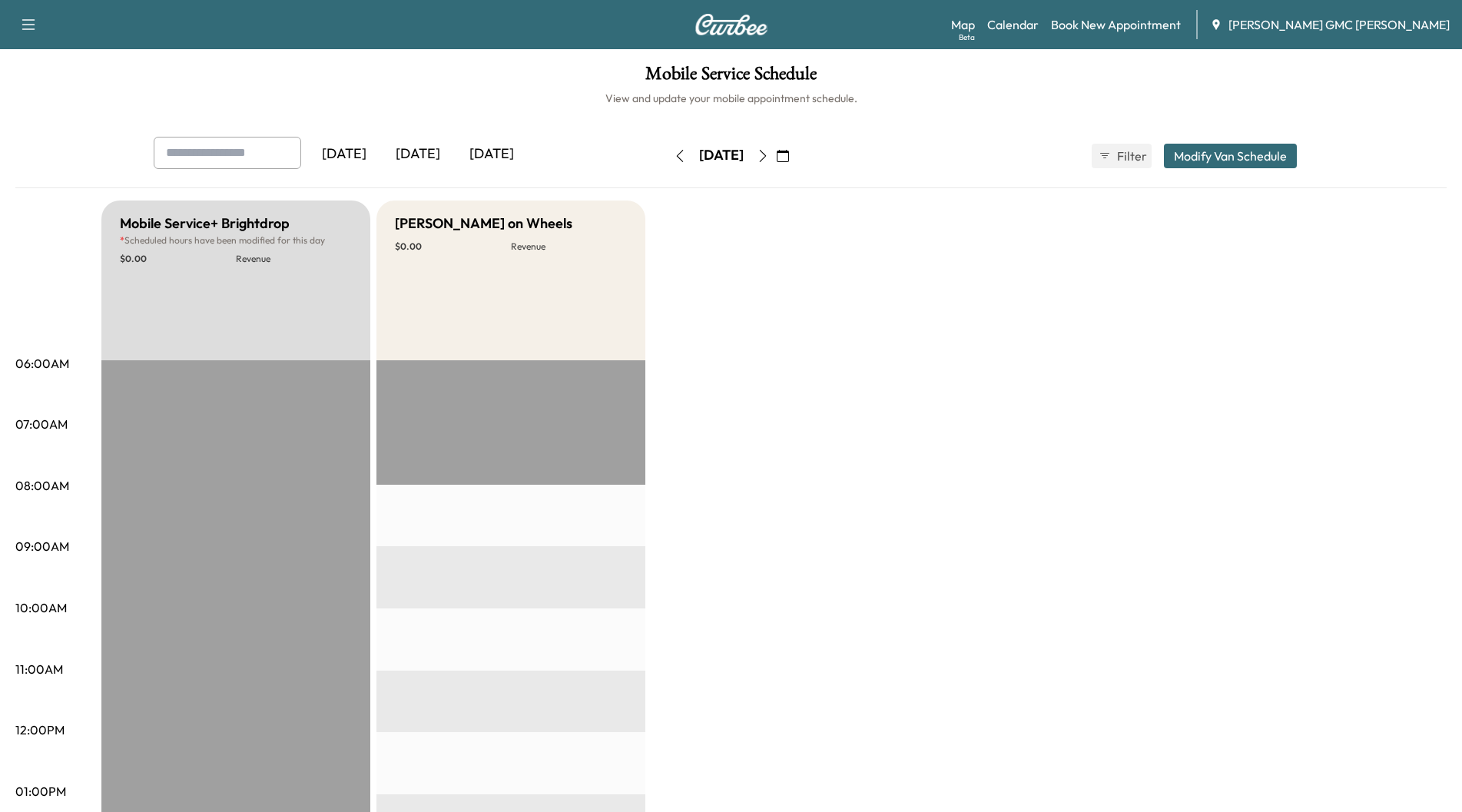
click at [769, 161] on icon "button" at bounding box center [763, 156] width 13 height 13
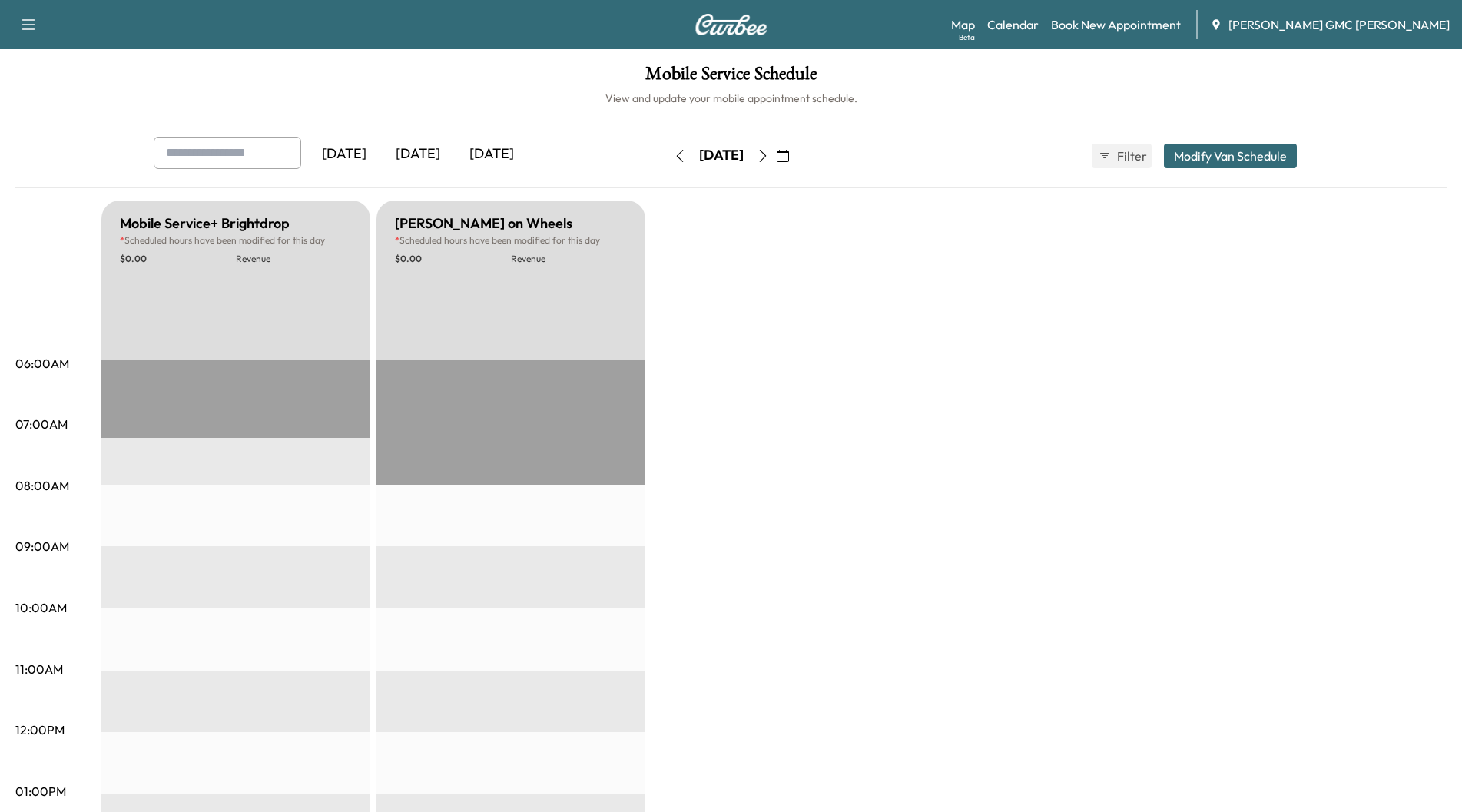
click at [776, 161] on button "button" at bounding box center [762, 155] width 26 height 24
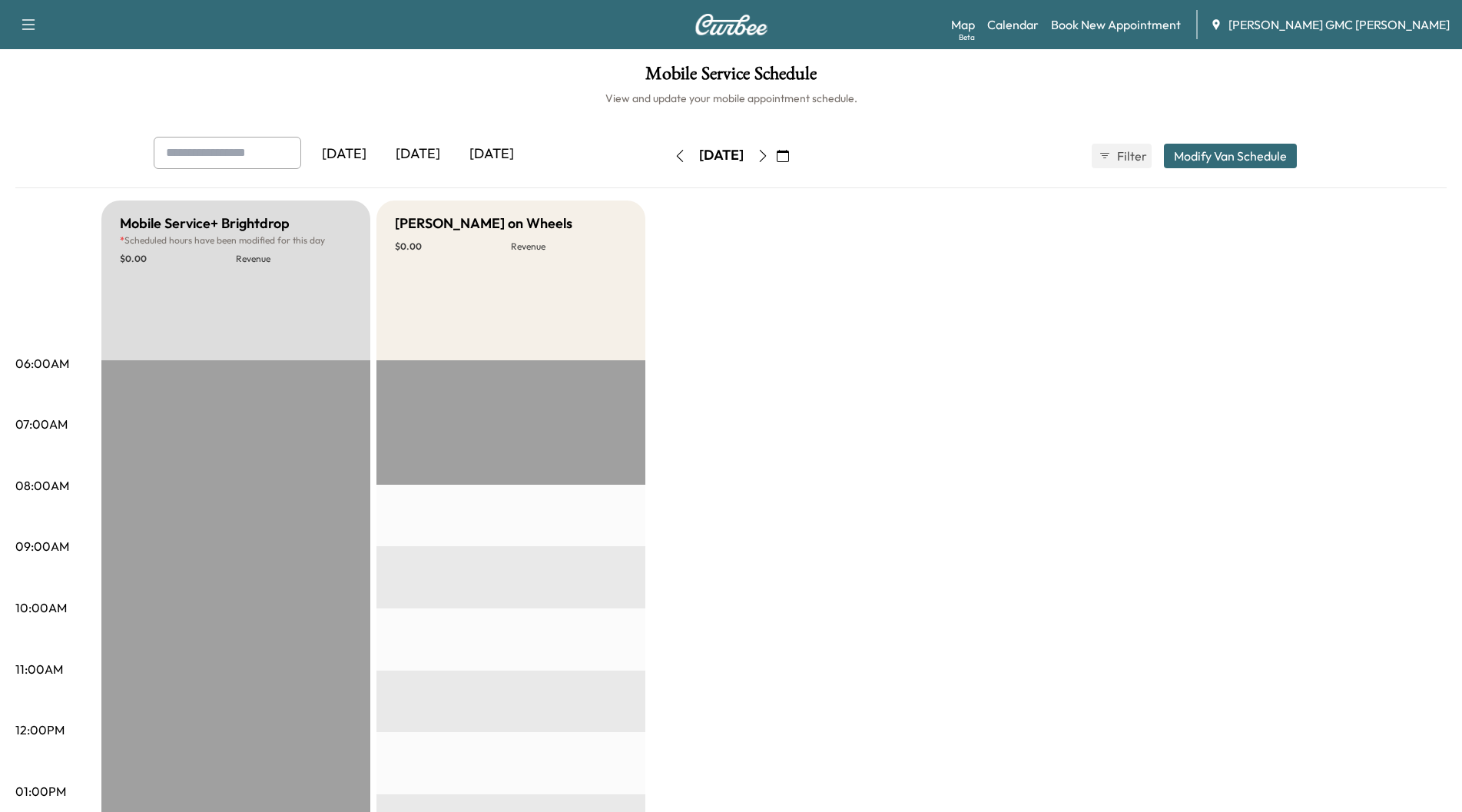
click at [766, 161] on icon "button" at bounding box center [762, 156] width 7 height 13
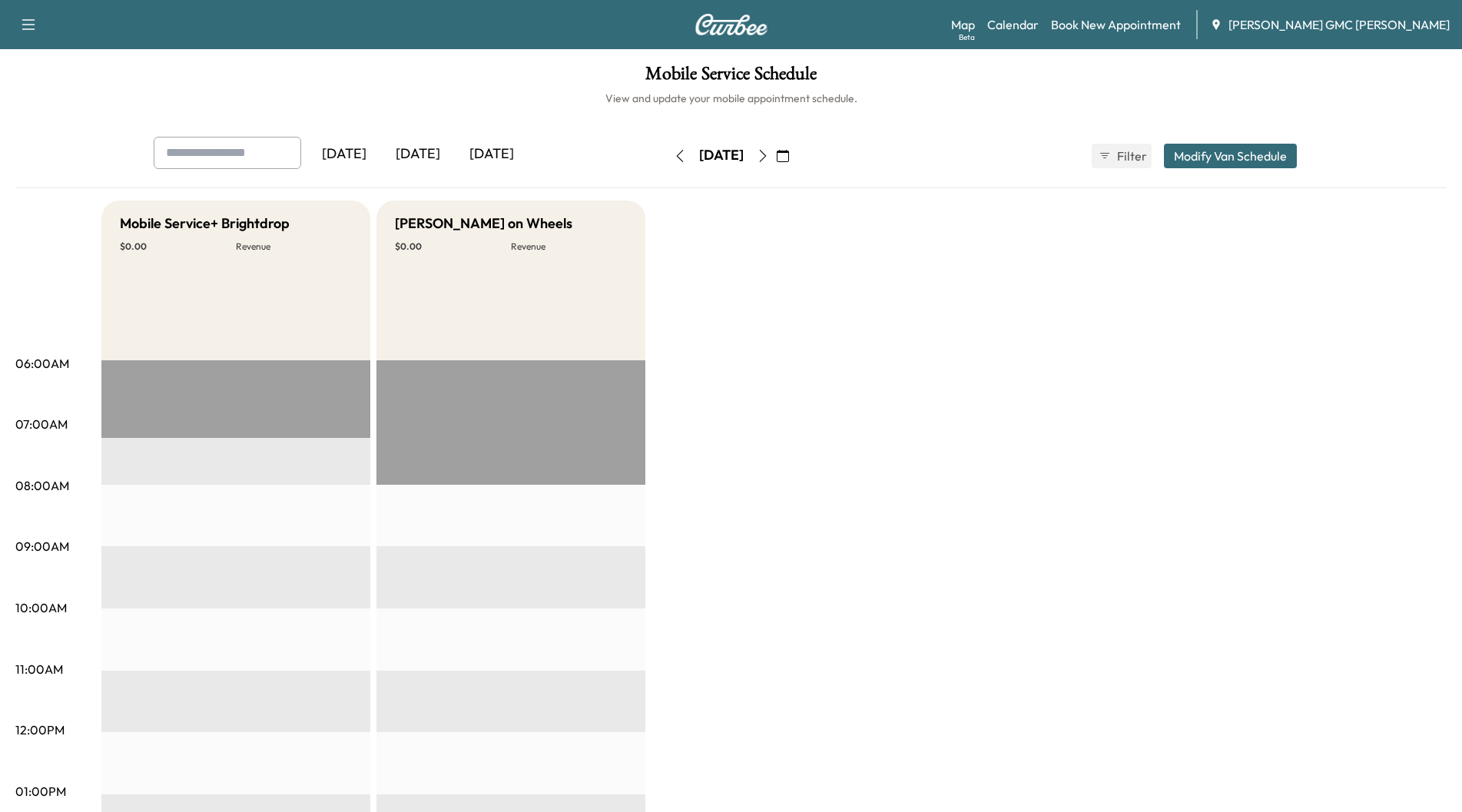
click at [769, 161] on icon "button" at bounding box center [763, 156] width 13 height 13
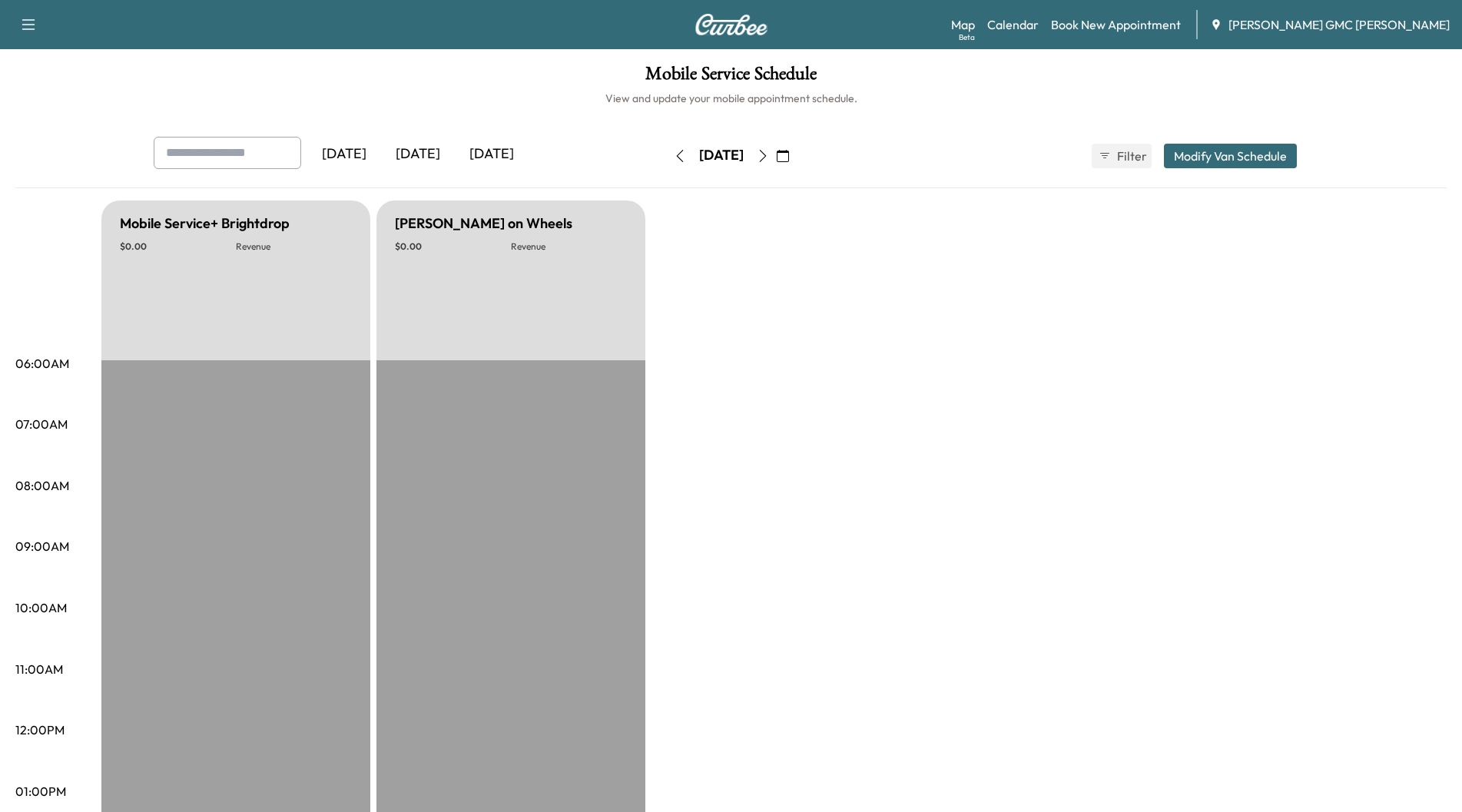
click at [494, 151] on div "[DATE]" at bounding box center [492, 154] width 74 height 35
